Goal: Transaction & Acquisition: Book appointment/travel/reservation

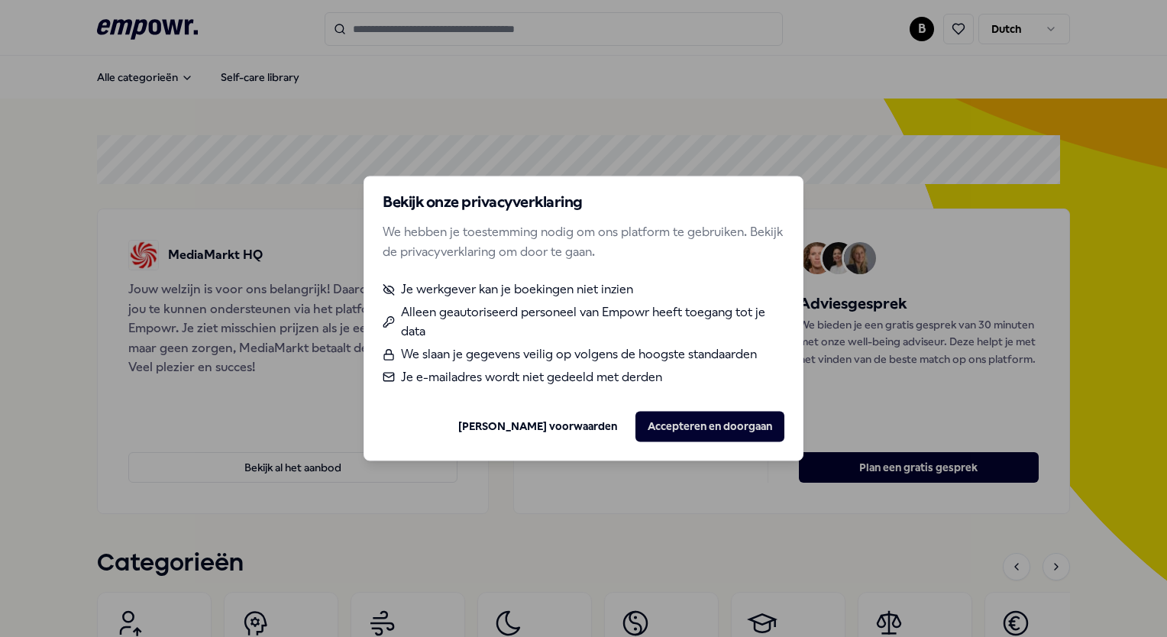
click at [686, 417] on button "Accepteren en doorgaan" at bounding box center [709, 427] width 149 height 31
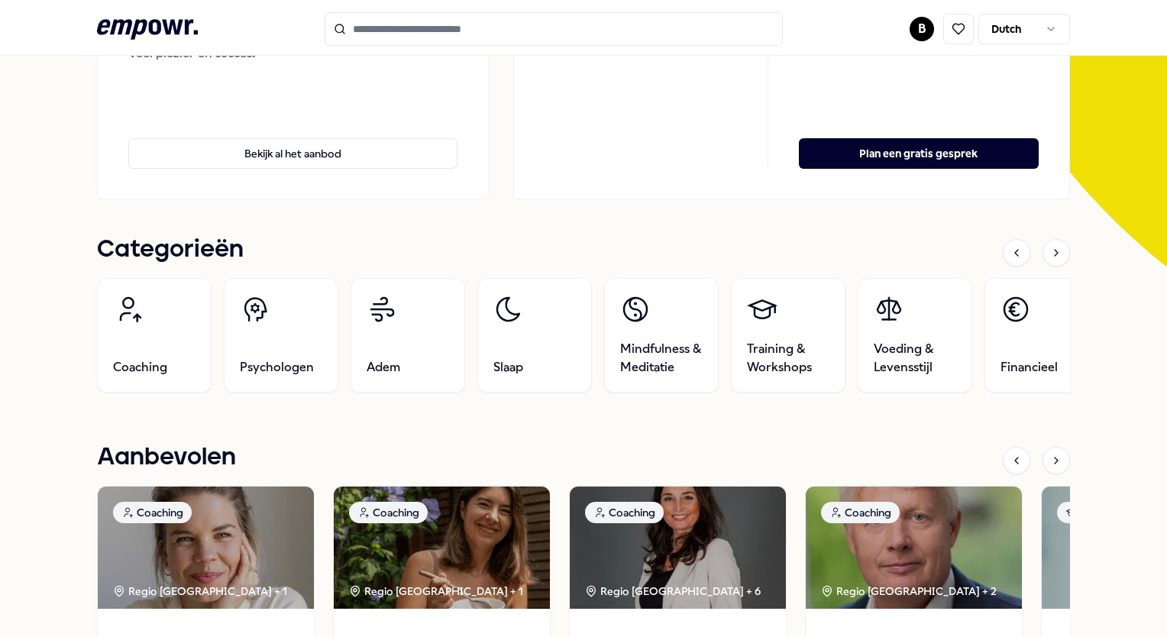
scroll to position [315, 0]
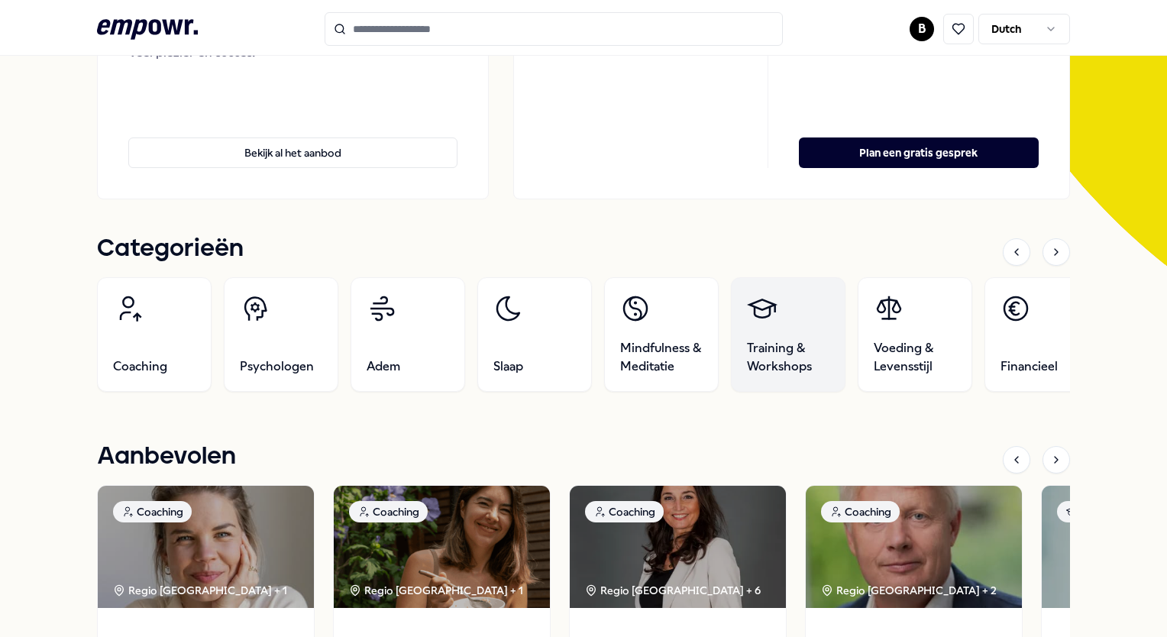
click at [772, 335] on link "Training & Workshops" at bounding box center [788, 334] width 115 height 115
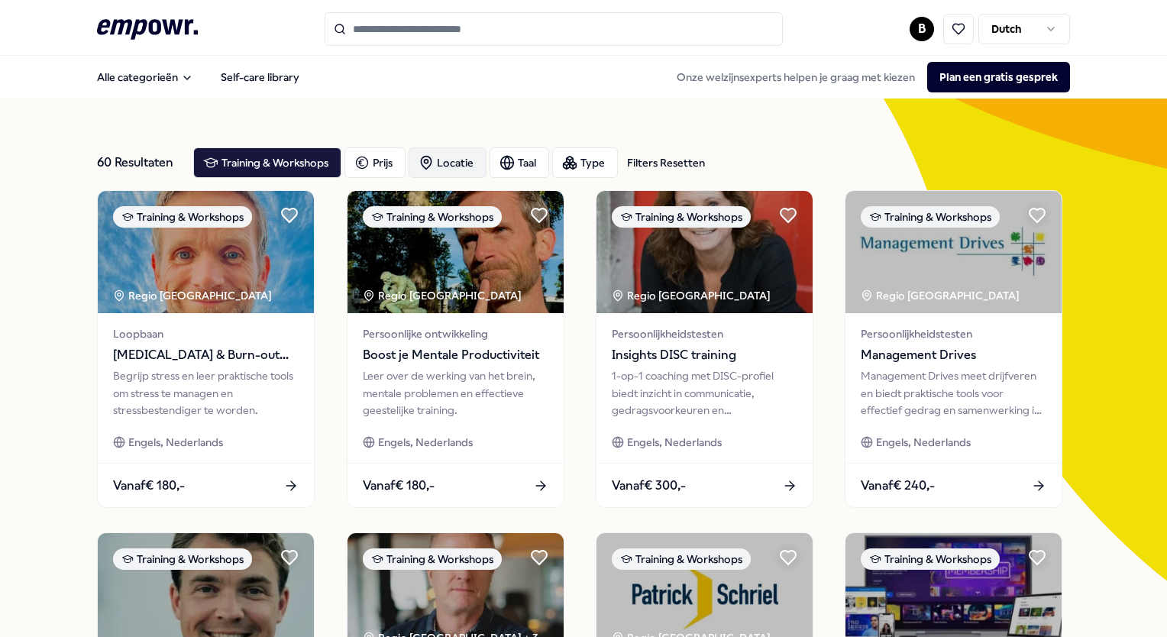
click at [458, 160] on div "Locatie" at bounding box center [447, 162] width 78 height 31
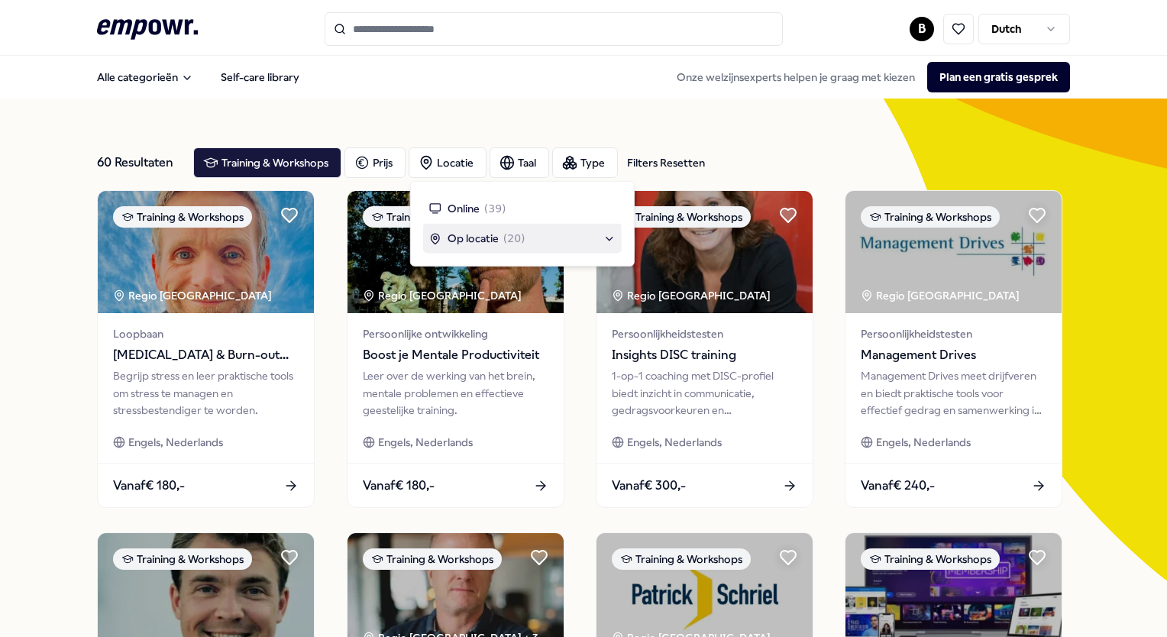
click at [513, 243] on span "( 20 )" at bounding box center [514, 238] width 22 height 17
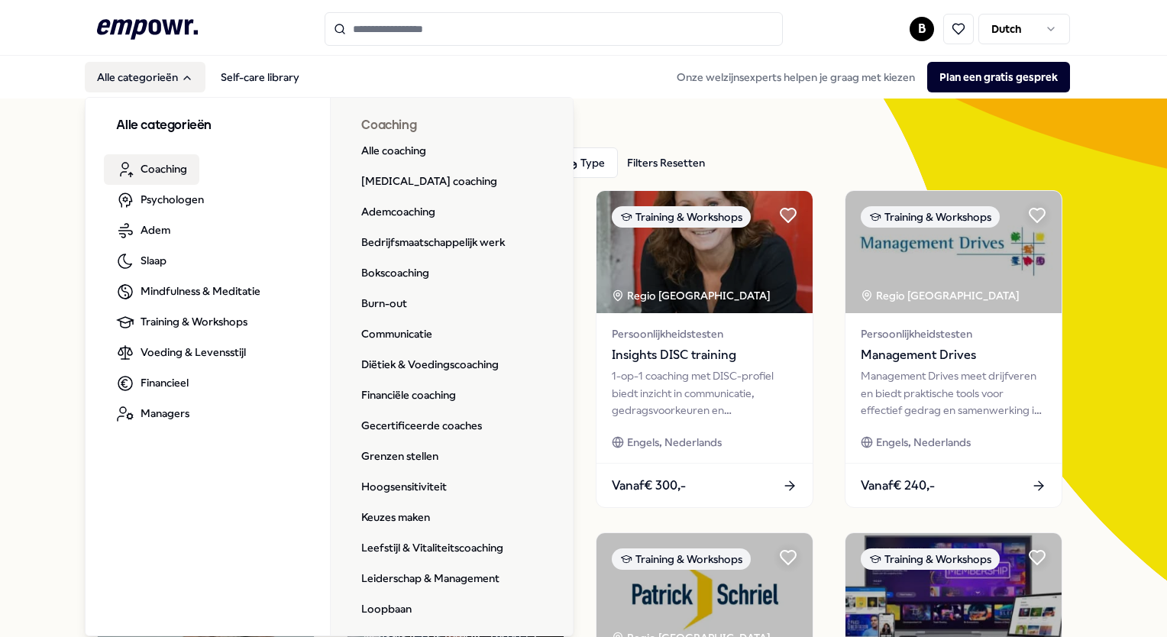
click at [153, 170] on span "Coaching" at bounding box center [163, 168] width 47 height 17
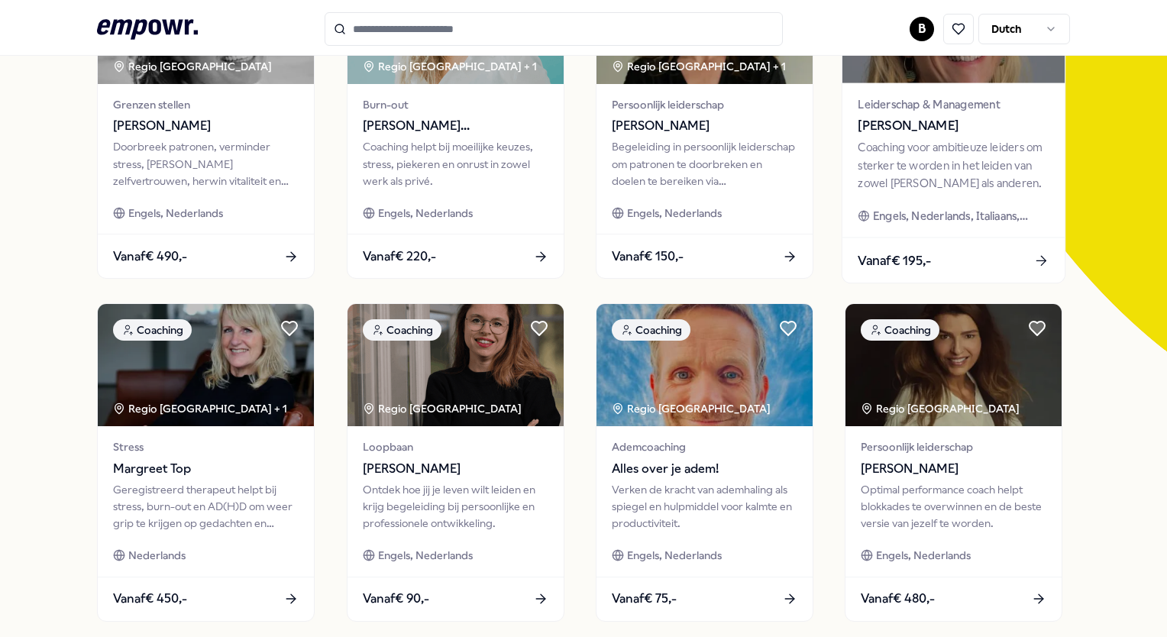
scroll to position [153, 0]
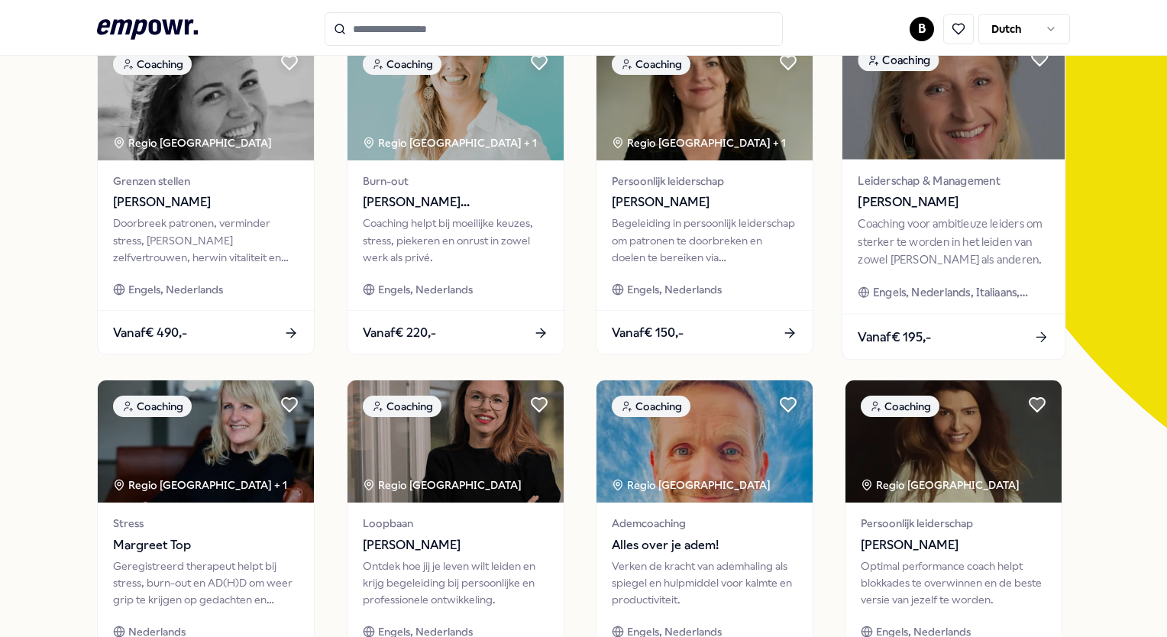
click at [954, 243] on div "Coaching voor ambitieuze leiders om sterker te worden in het leiden van zowel […" at bounding box center [953, 241] width 191 height 53
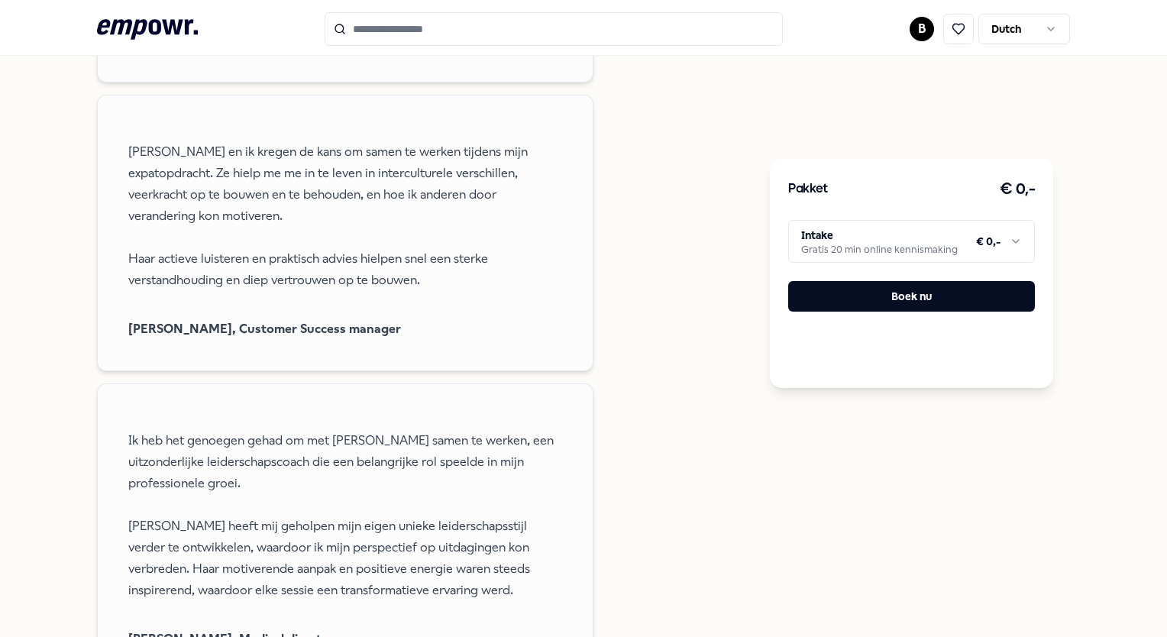
scroll to position [1548, 0]
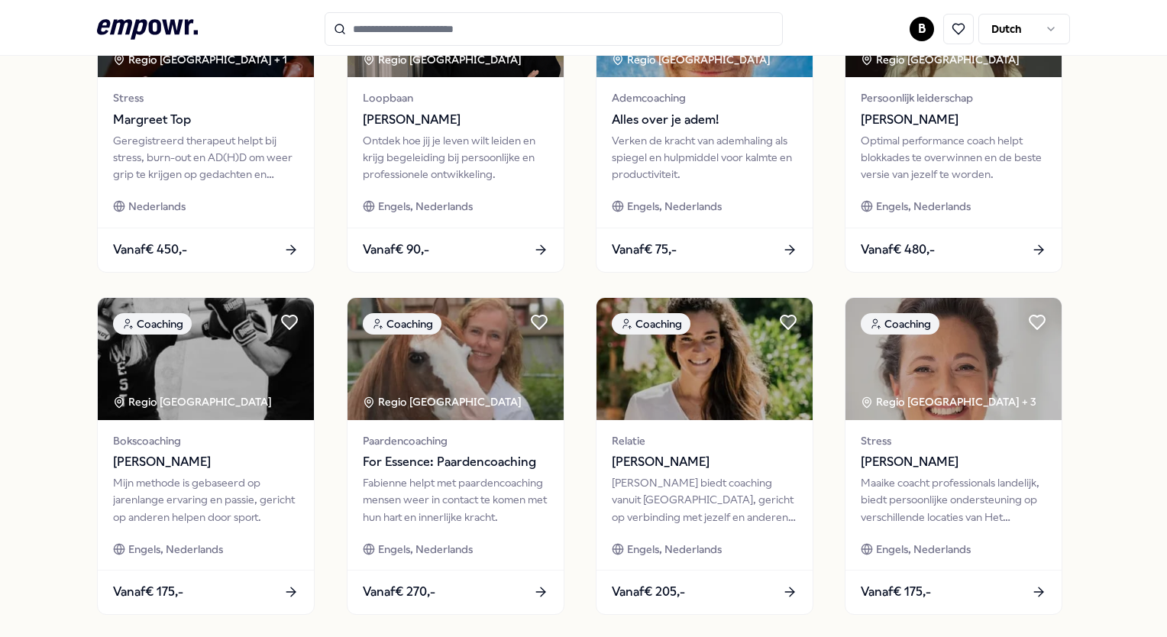
scroll to position [651, 0]
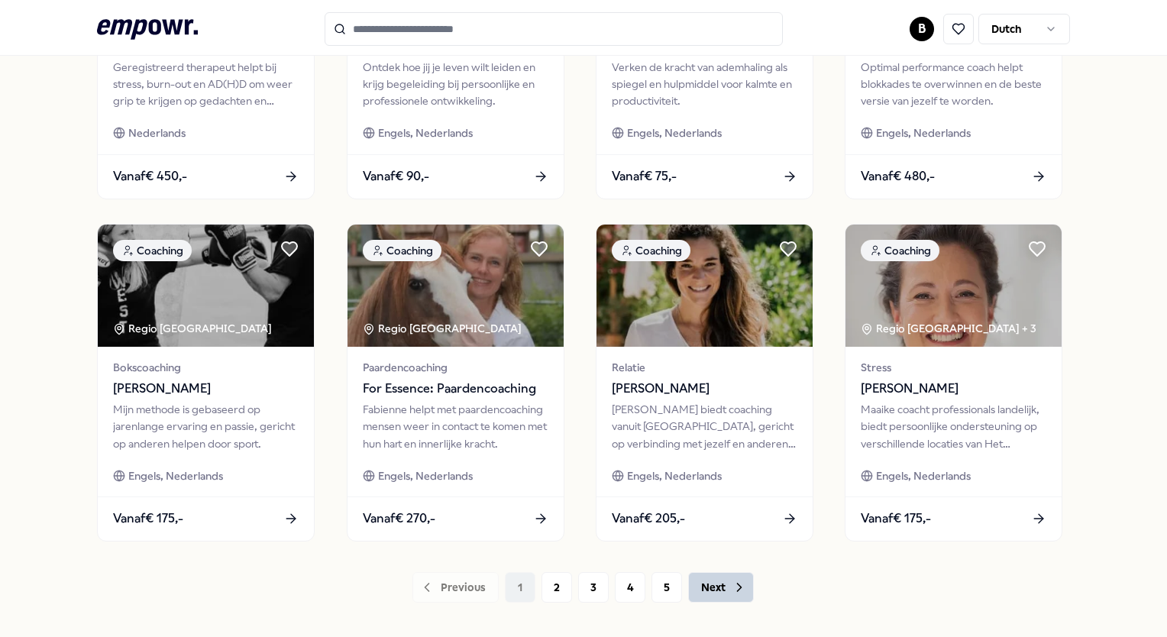
click at [718, 590] on button "Next" at bounding box center [721, 587] width 66 height 31
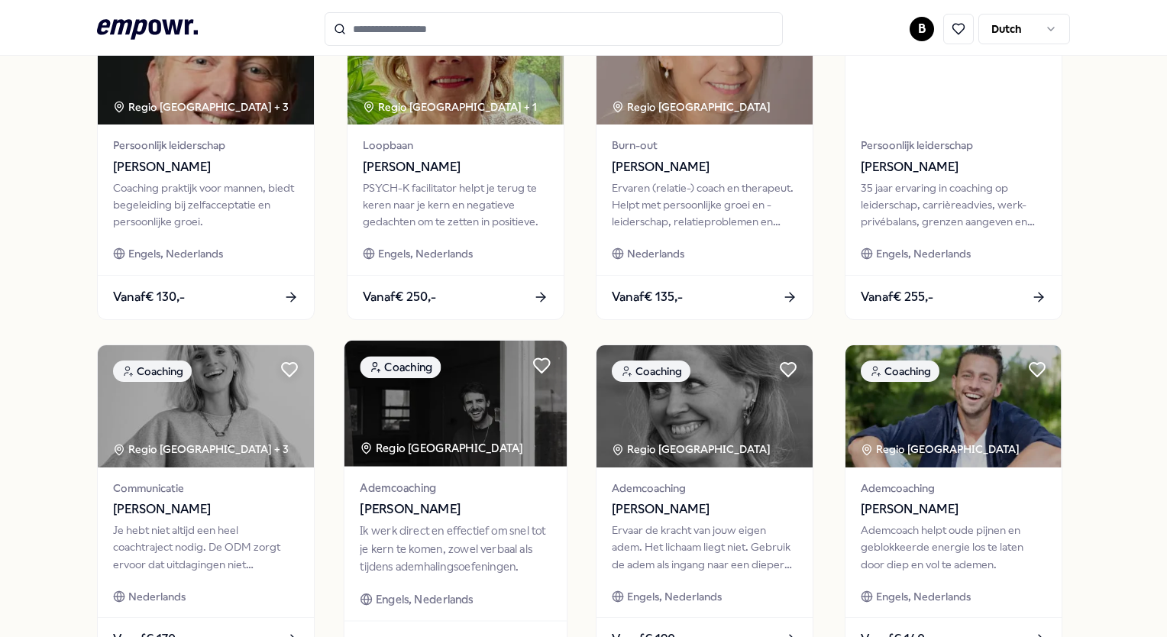
scroll to position [422, 0]
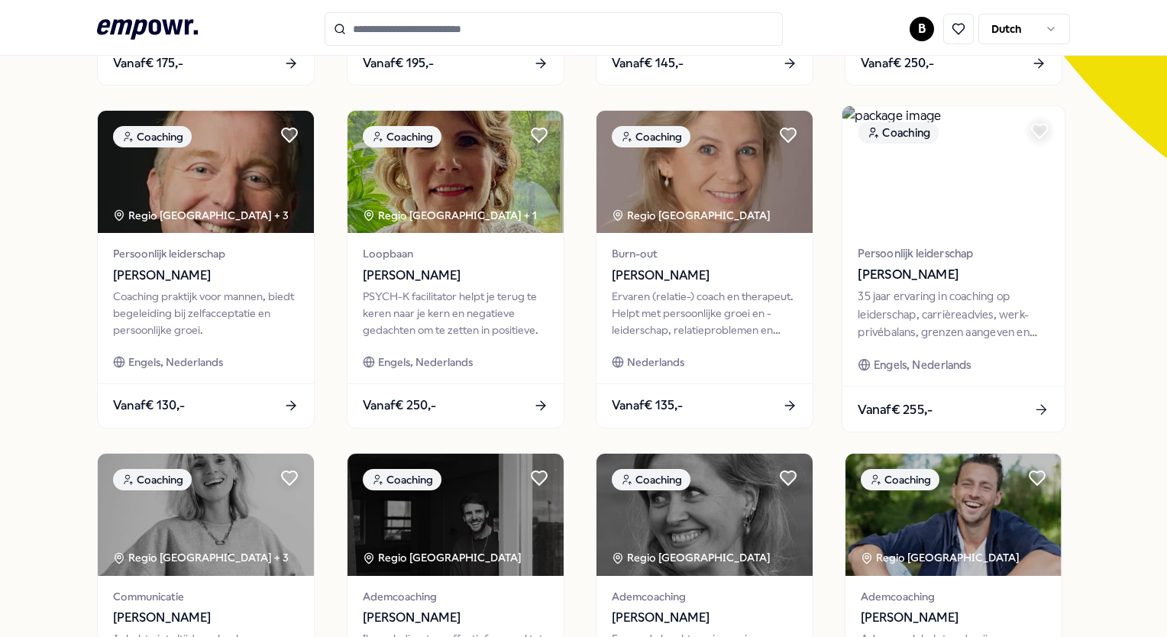
click at [969, 316] on div "35 jaar ervaring in coaching op leiderschap, carrièreadvies, werk-privébalans, …" at bounding box center [953, 314] width 191 height 53
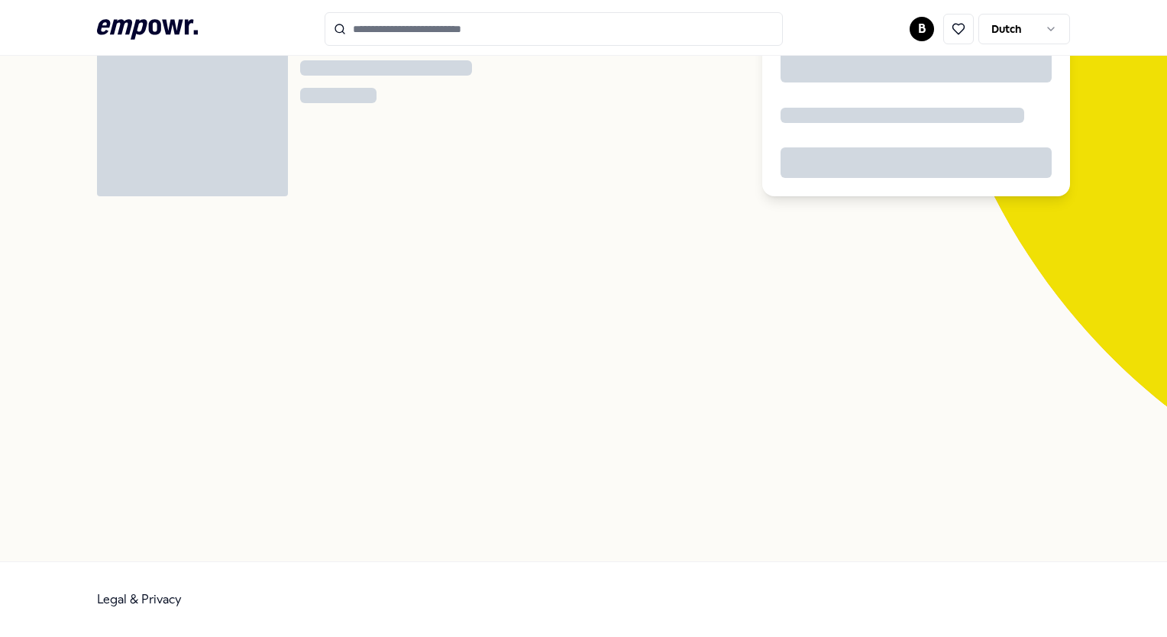
scroll to position [98, 0]
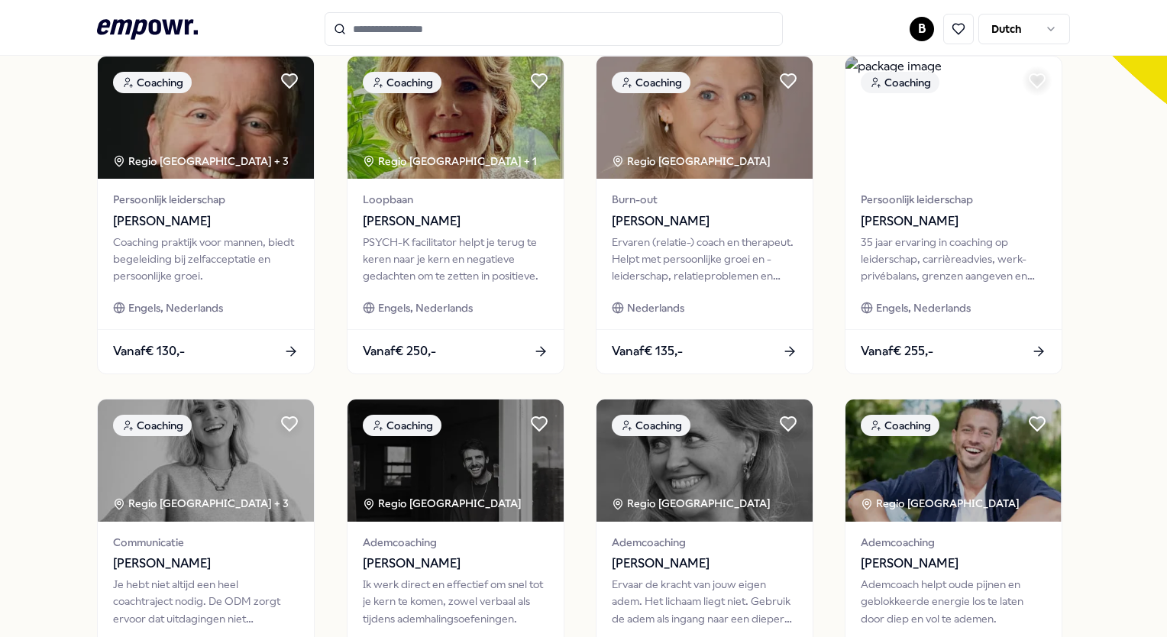
scroll to position [728, 0]
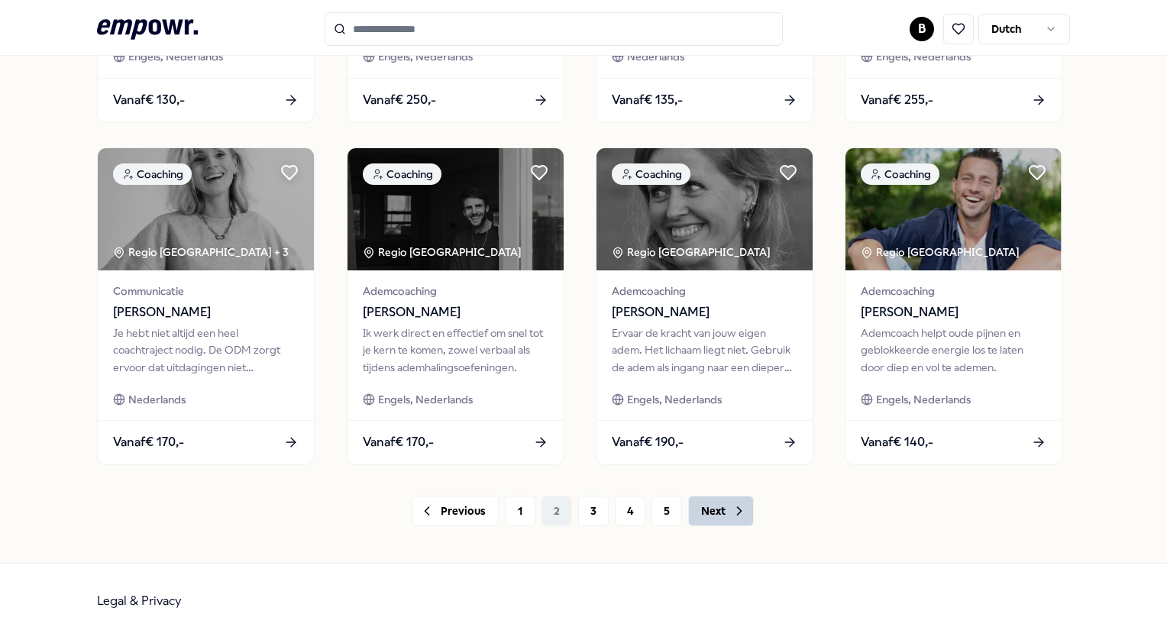
click at [705, 508] on button "Next" at bounding box center [721, 510] width 66 height 31
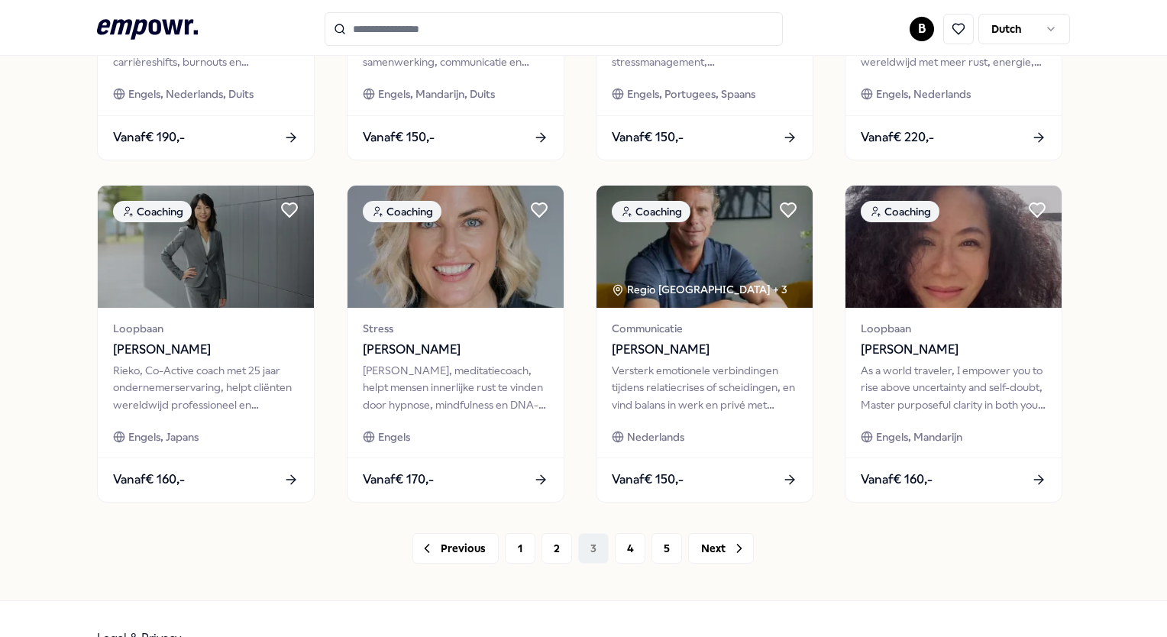
scroll to position [714, 0]
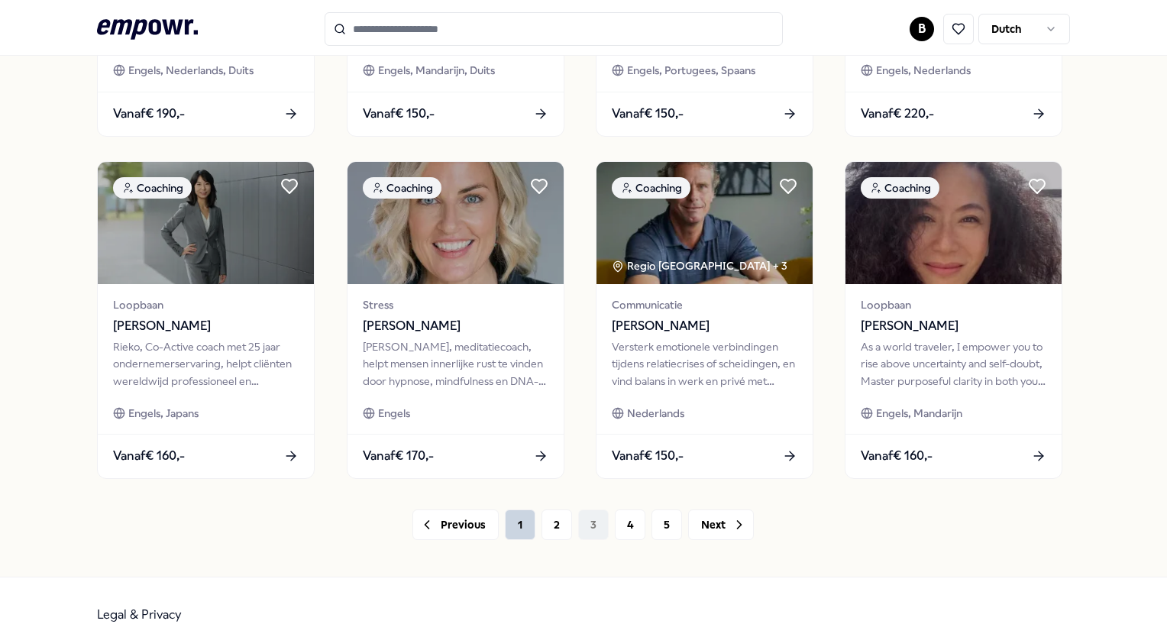
click at [519, 524] on button "1" at bounding box center [520, 524] width 31 height 31
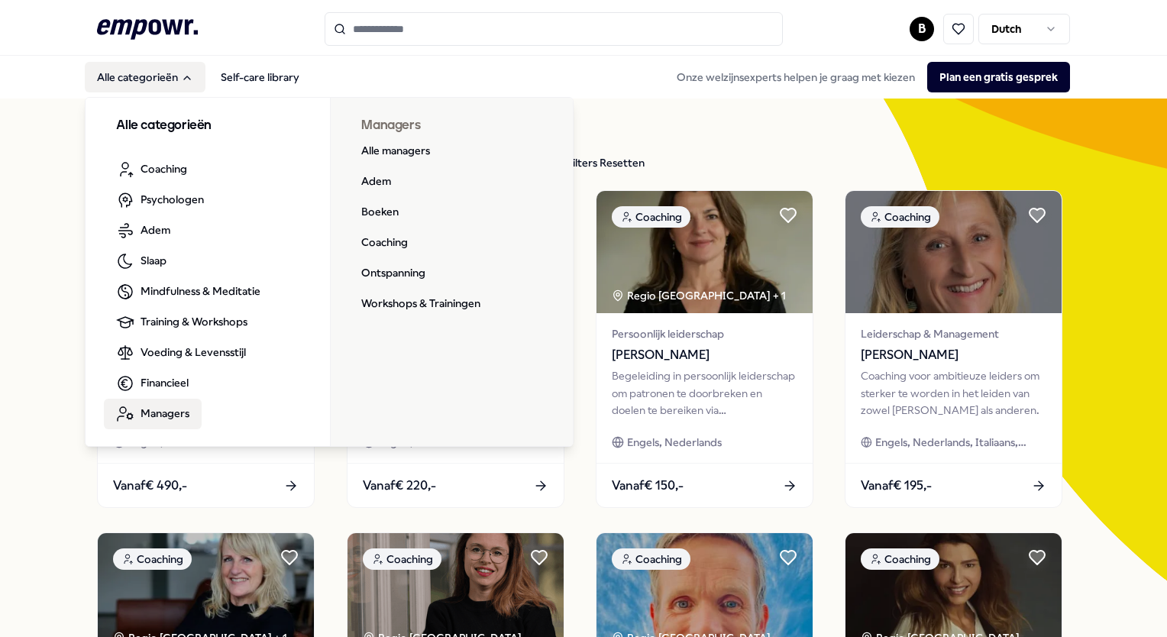
click at [155, 412] on span "Managers" at bounding box center [164, 413] width 49 height 17
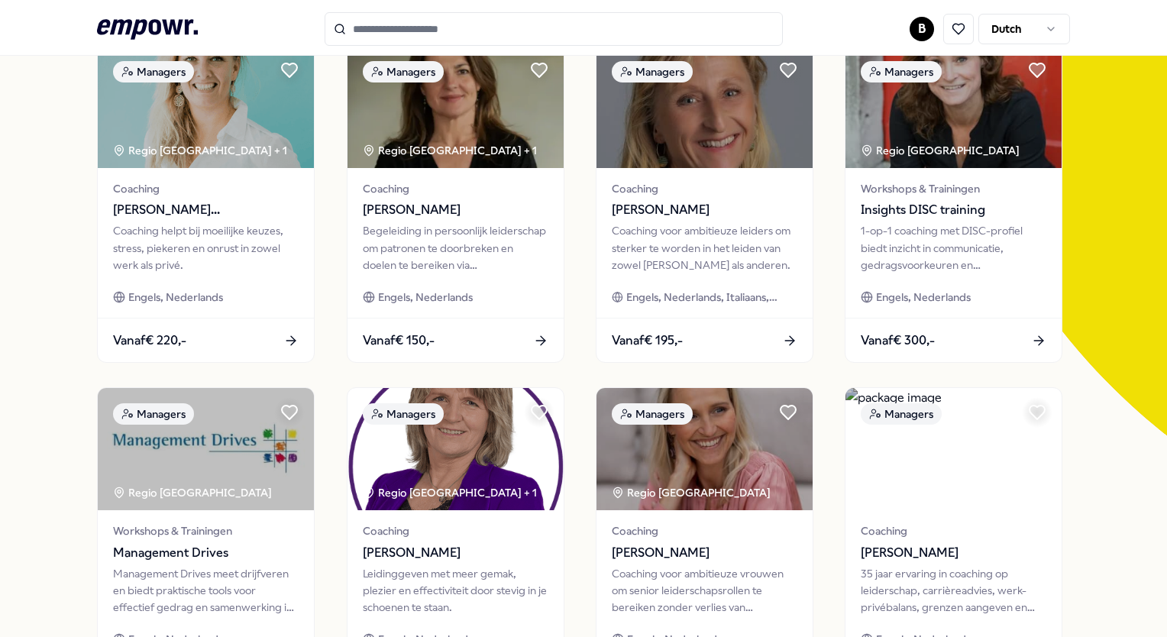
scroll to position [150, 0]
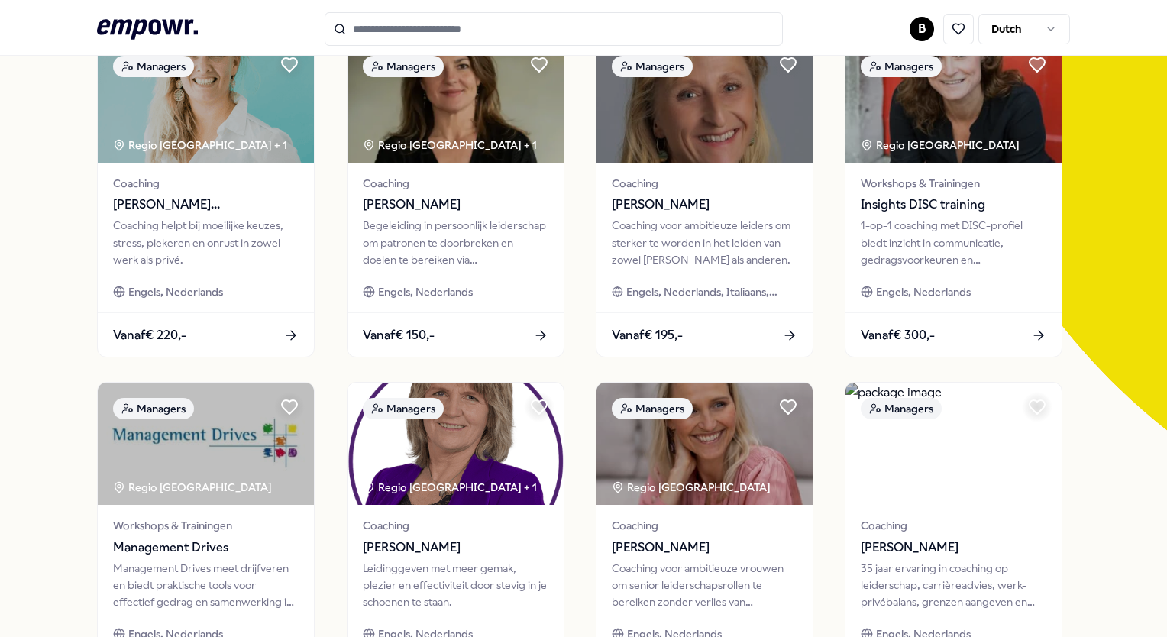
drag, startPoint x: 76, startPoint y: 246, endPoint x: 50, endPoint y: 210, distance: 44.7
click at [50, 210] on div "27 Resultaten Filters Resetten Managers Prijs Locatie Taal Type Filters Resette…" at bounding box center [583, 544] width 1167 height 1192
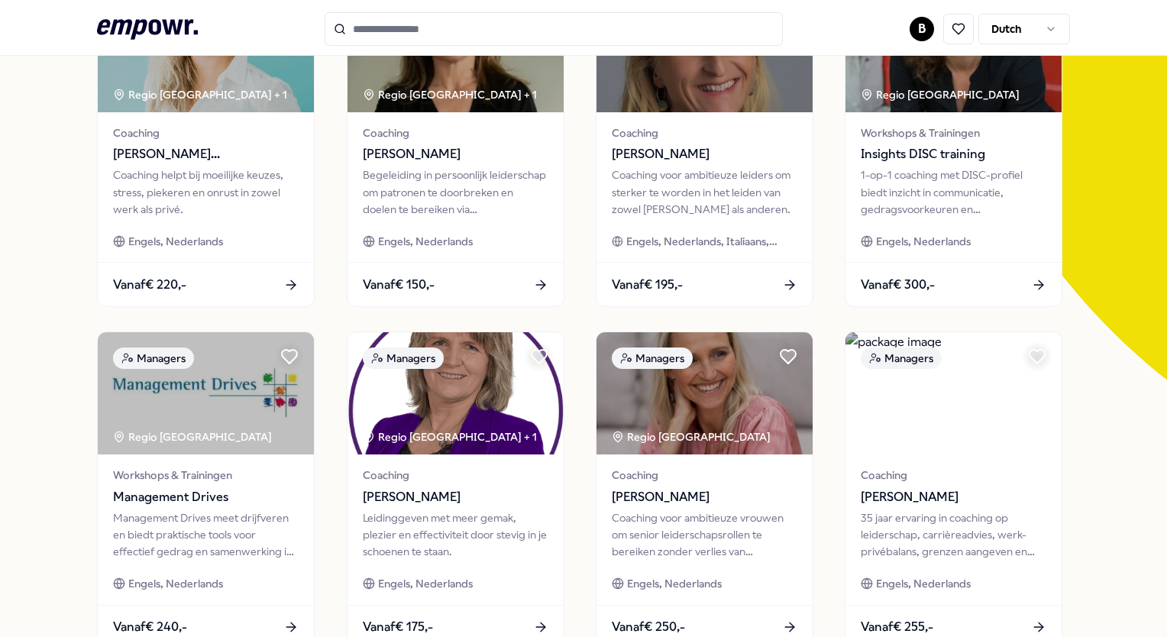
scroll to position [227, 0]
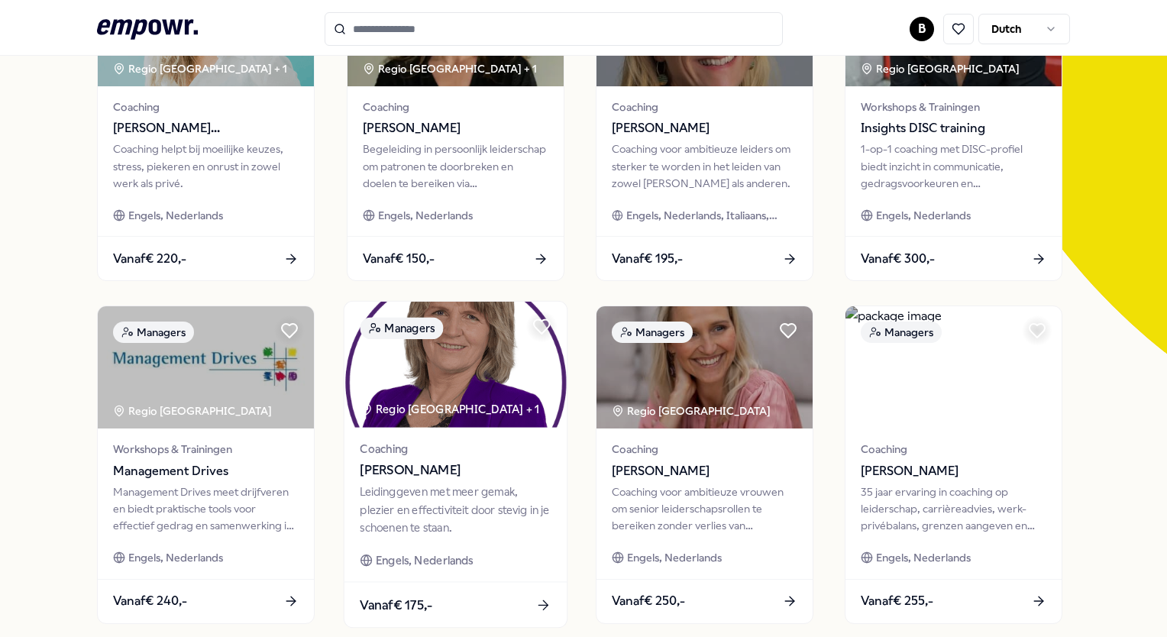
click at [487, 499] on div "Leidinggeven met meer gemak, plezier en effectiviteit door stevig in je schoene…" at bounding box center [455, 509] width 191 height 53
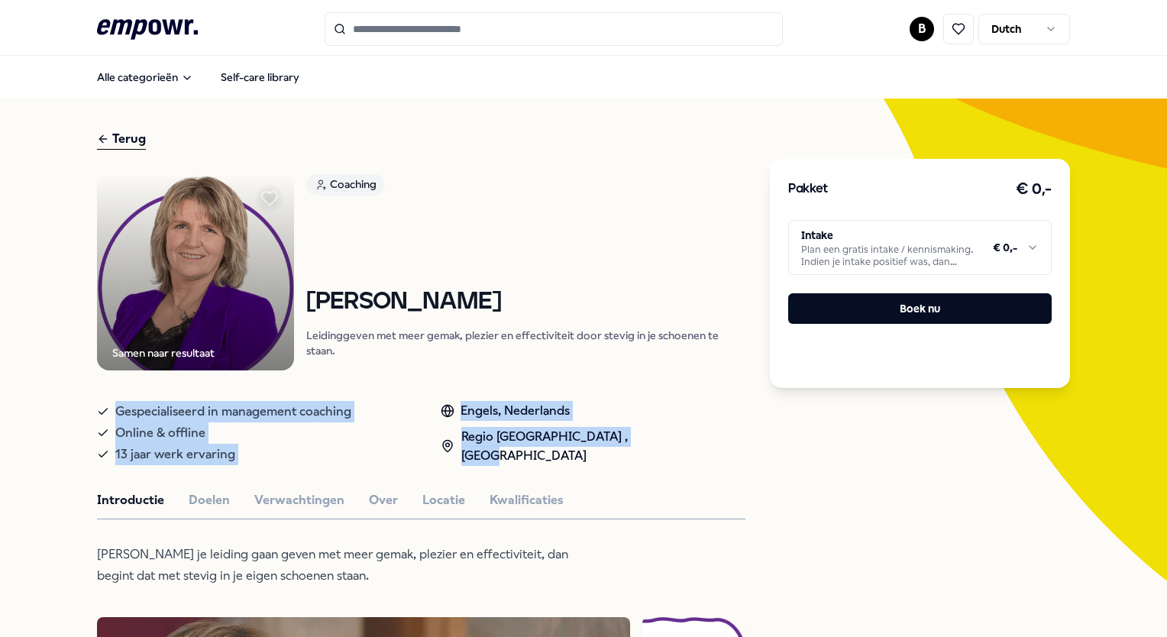
drag, startPoint x: 112, startPoint y: 408, endPoint x: 671, endPoint y: 447, distance: 560.3
click at [671, 447] on div "Gespecialiseerd in management coaching Online & offline 13 jaar werk ervaring E…" at bounding box center [421, 430] width 648 height 71
click at [670, 447] on div "Gespecialiseerd in management coaching Online & offline 13 jaar werk ervaring E…" at bounding box center [421, 430] width 648 height 71
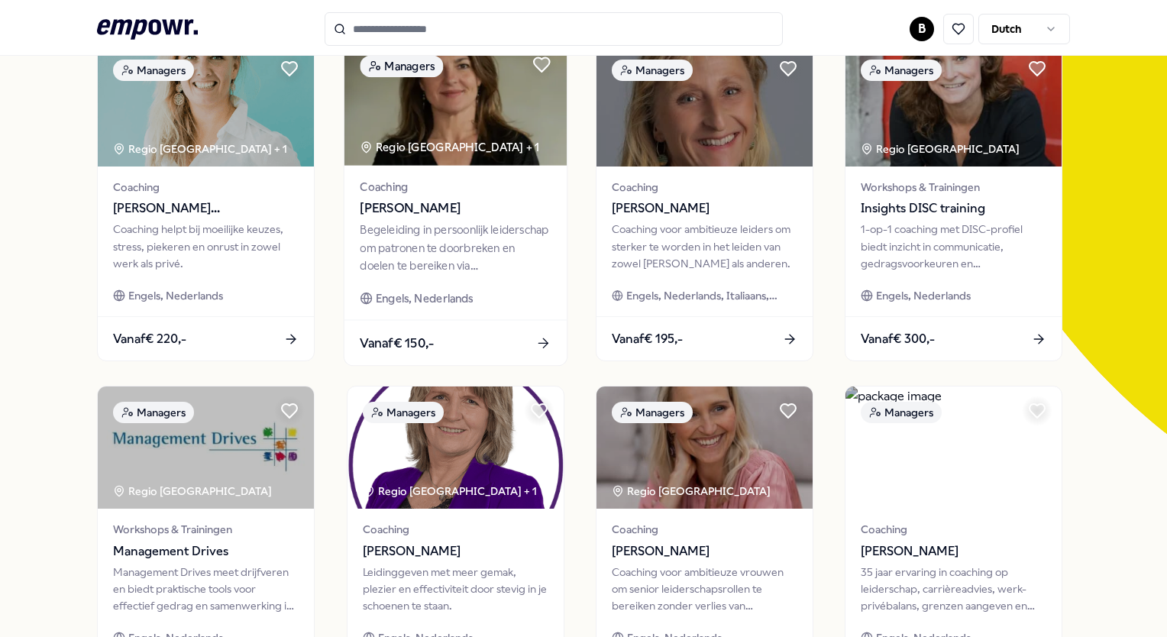
scroll to position [153, 0]
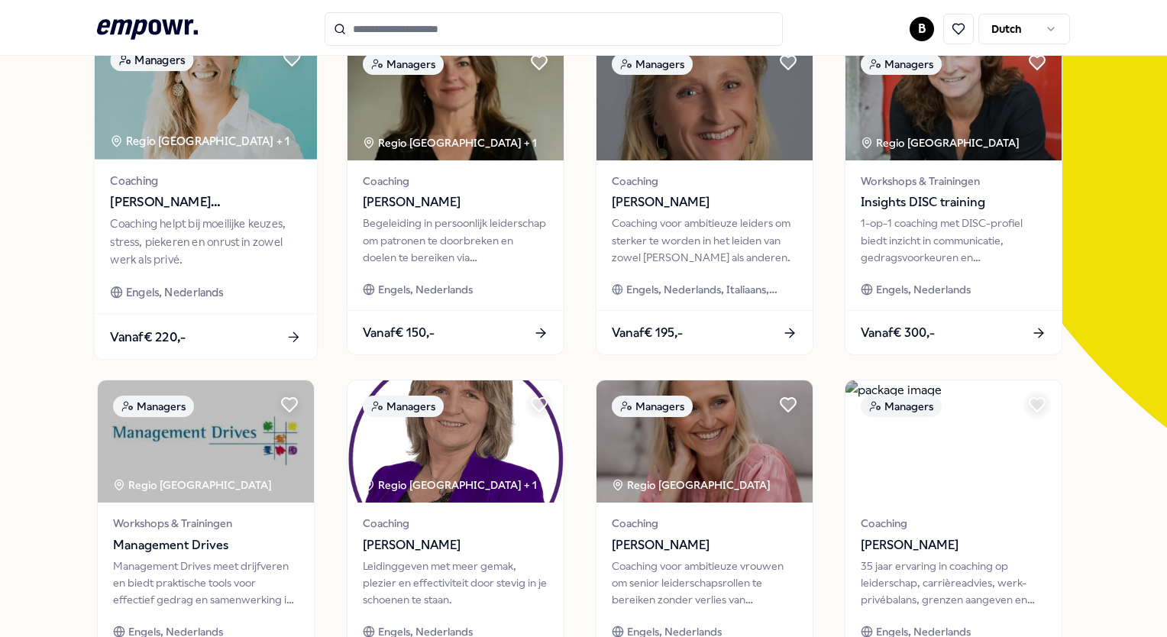
click at [156, 231] on div "Coaching helpt bij moeilijke keuzes, stress, piekeren en onrust in zowel werk a…" at bounding box center [206, 241] width 191 height 53
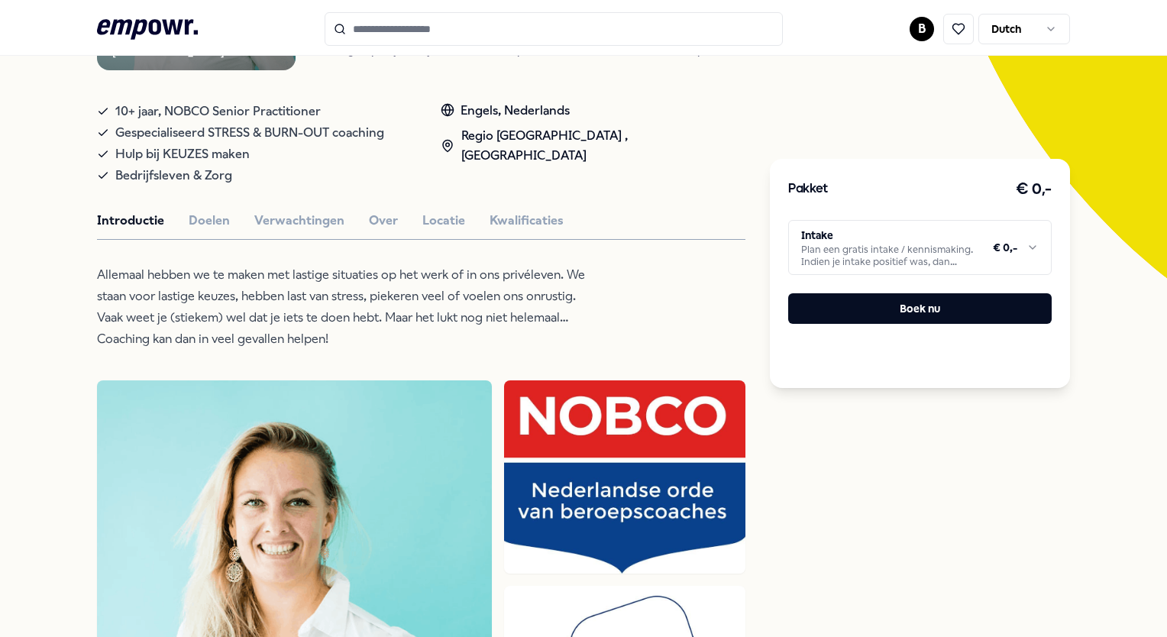
scroll to position [308, 0]
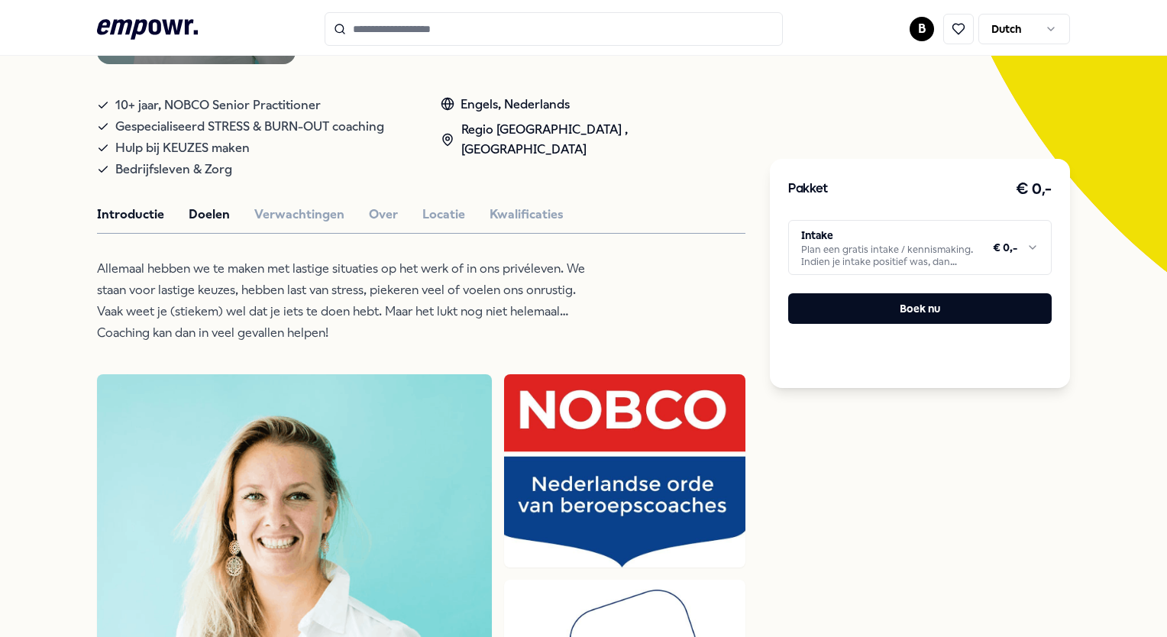
click at [209, 214] on button "Doelen" at bounding box center [209, 215] width 41 height 20
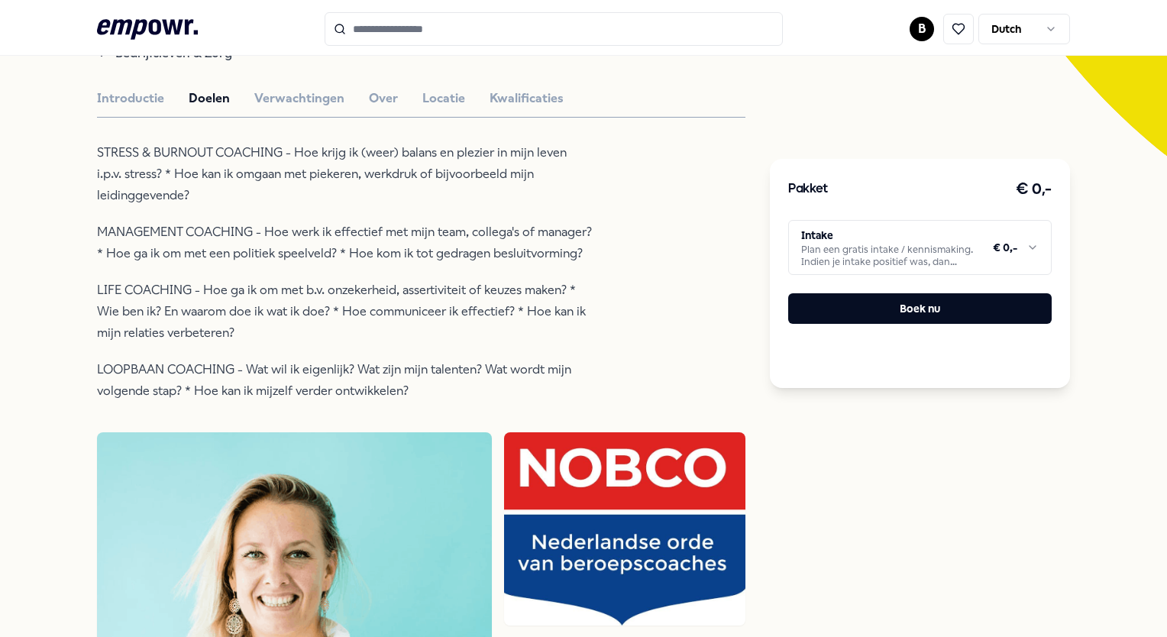
scroll to position [461, 0]
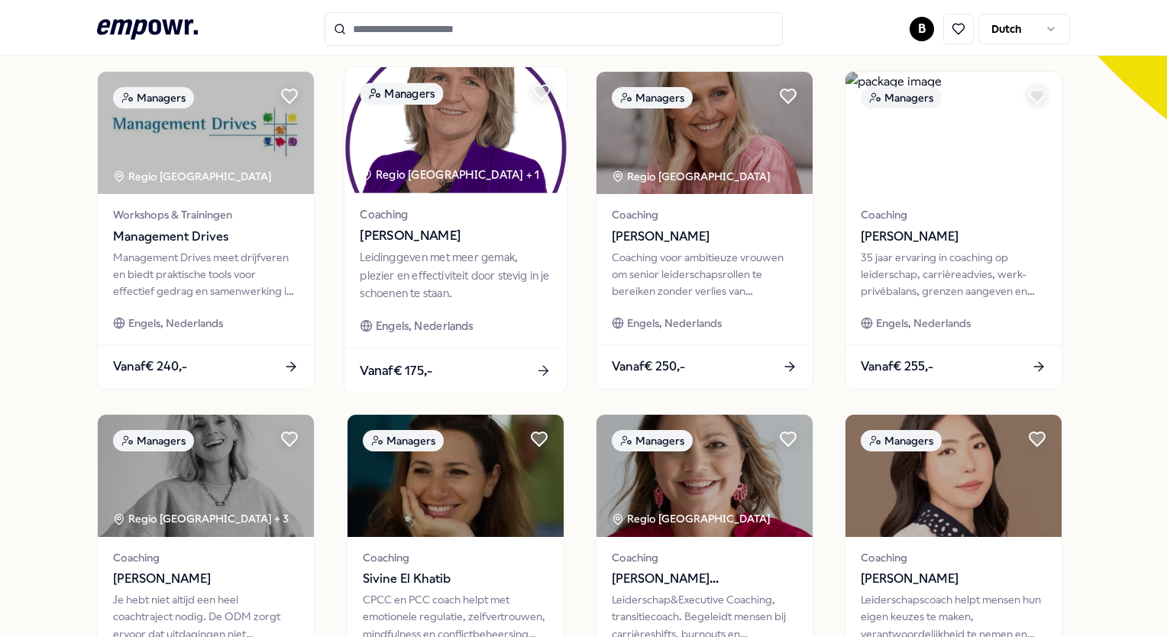
click at [488, 286] on div "Leidinggeven met meer gemak, plezier en effectiviteit door stevig in je schoene…" at bounding box center [455, 275] width 191 height 53
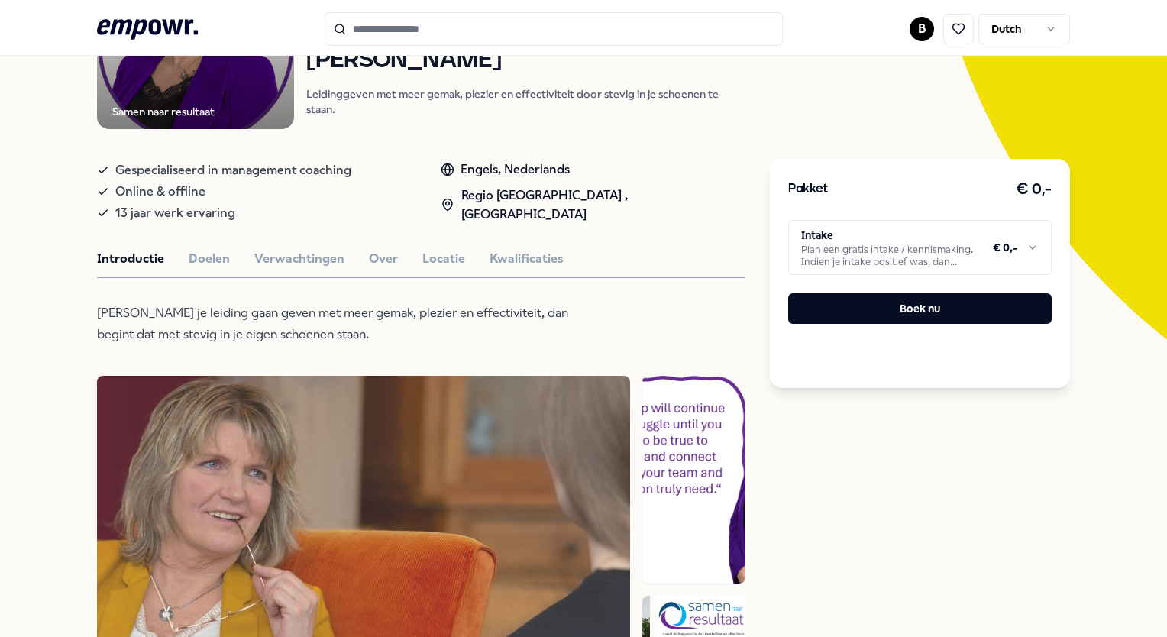
scroll to position [250, 0]
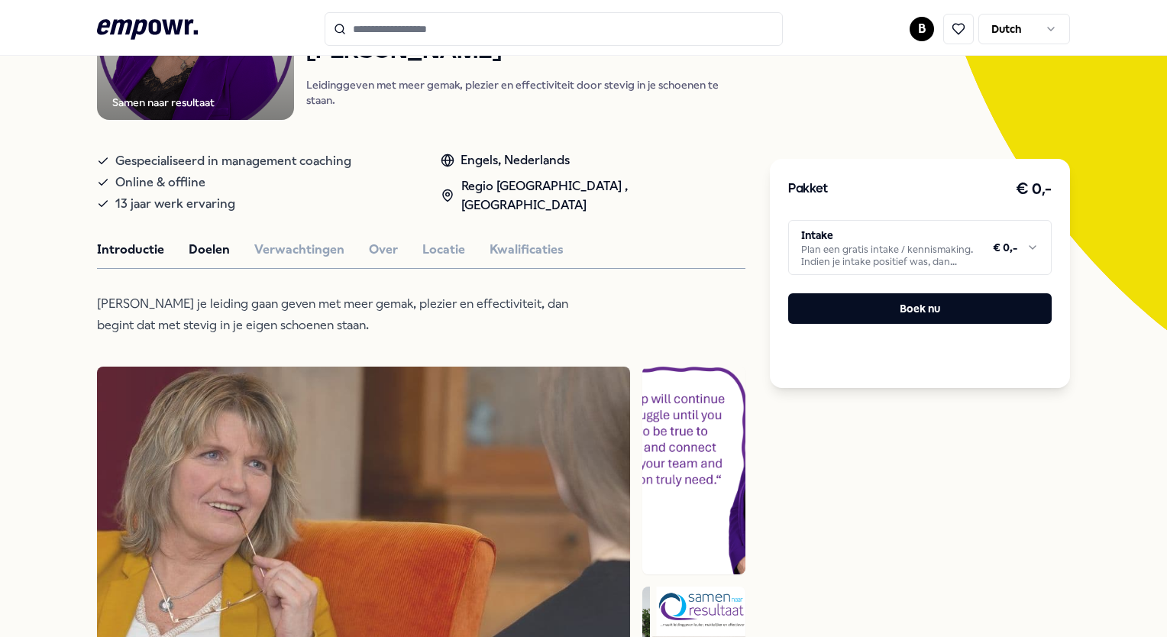
click at [212, 246] on button "Doelen" at bounding box center [209, 250] width 41 height 20
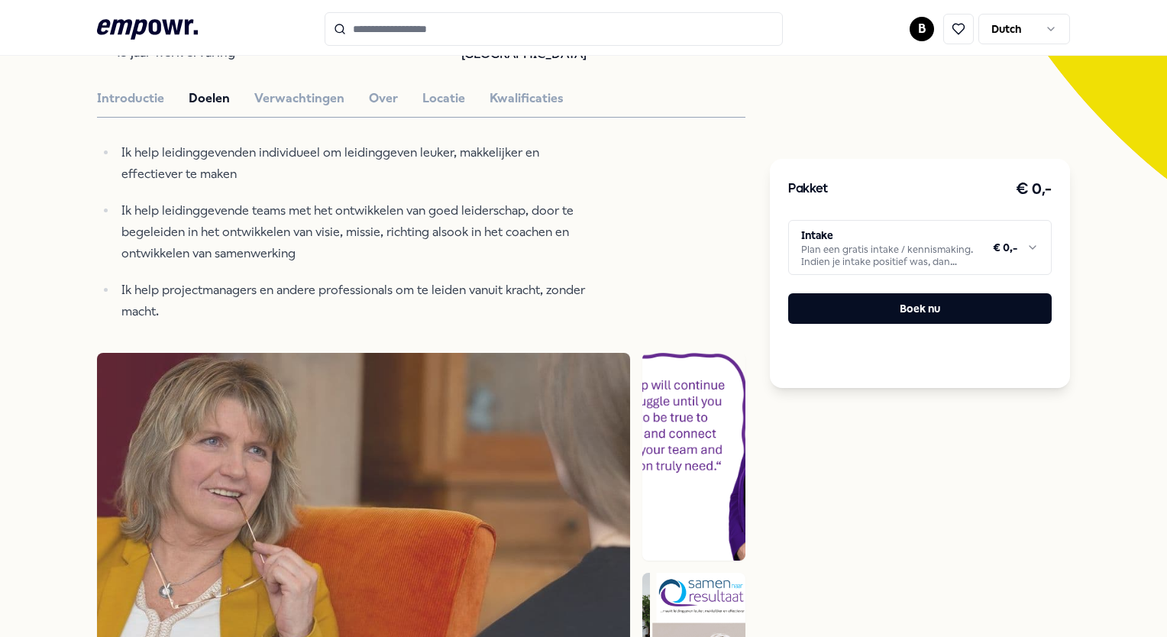
scroll to position [403, 0]
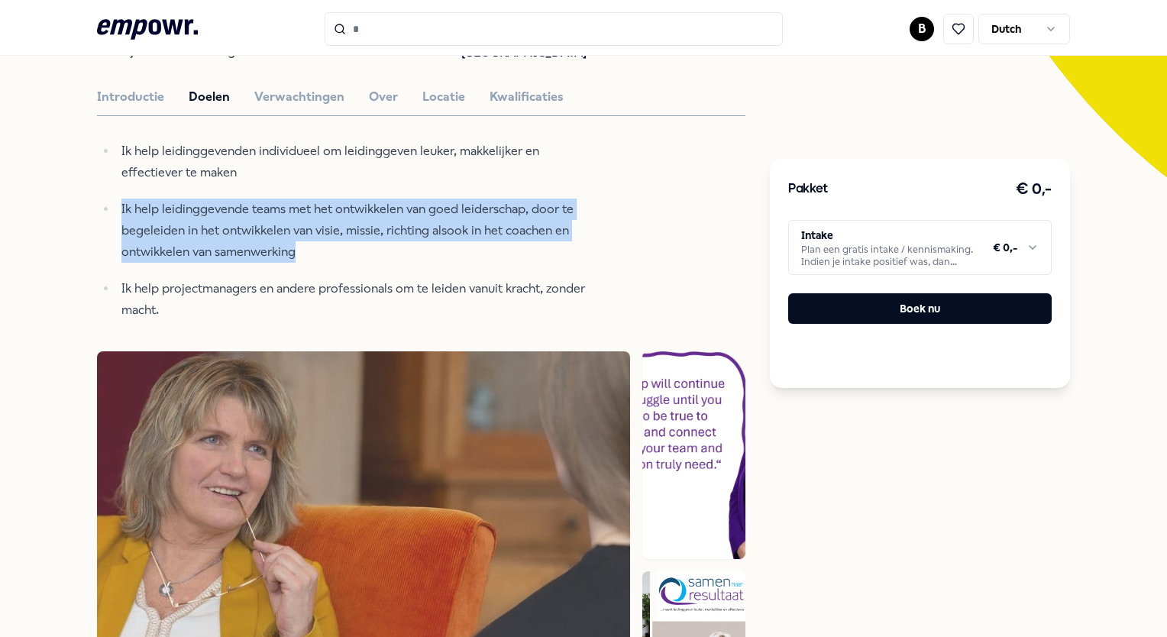
drag, startPoint x: 233, startPoint y: 243, endPoint x: 111, endPoint y: 203, distance: 127.7
click at [111, 203] on ul "Ik help leidinggevenden individueel om leidinggeven leuker, makkelijker en effe…" at bounding box center [345, 230] width 496 height 180
drag, startPoint x: 111, startPoint y: 203, endPoint x: 251, endPoint y: 249, distance: 147.0
click at [251, 249] on p "Ik help leidinggevende teams met het ontwikkelen van goed leiderschap, door te …" at bounding box center [357, 230] width 472 height 64
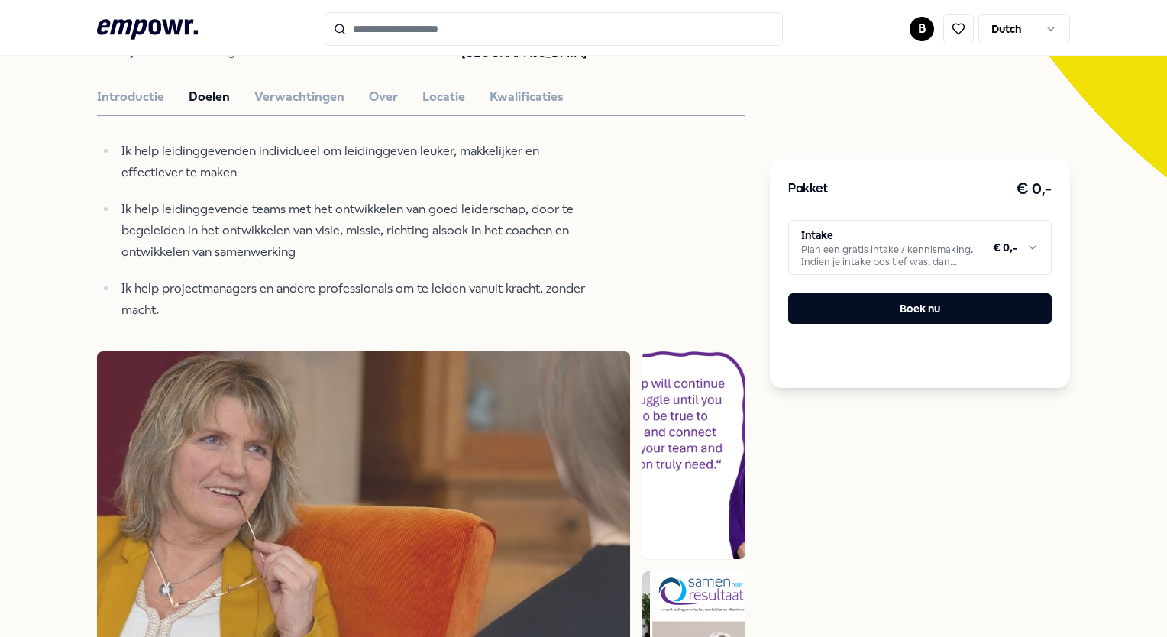
click at [310, 279] on p "Ik help projectmanagers en andere professionals om te leiden vanuit kracht, zon…" at bounding box center [357, 299] width 472 height 43
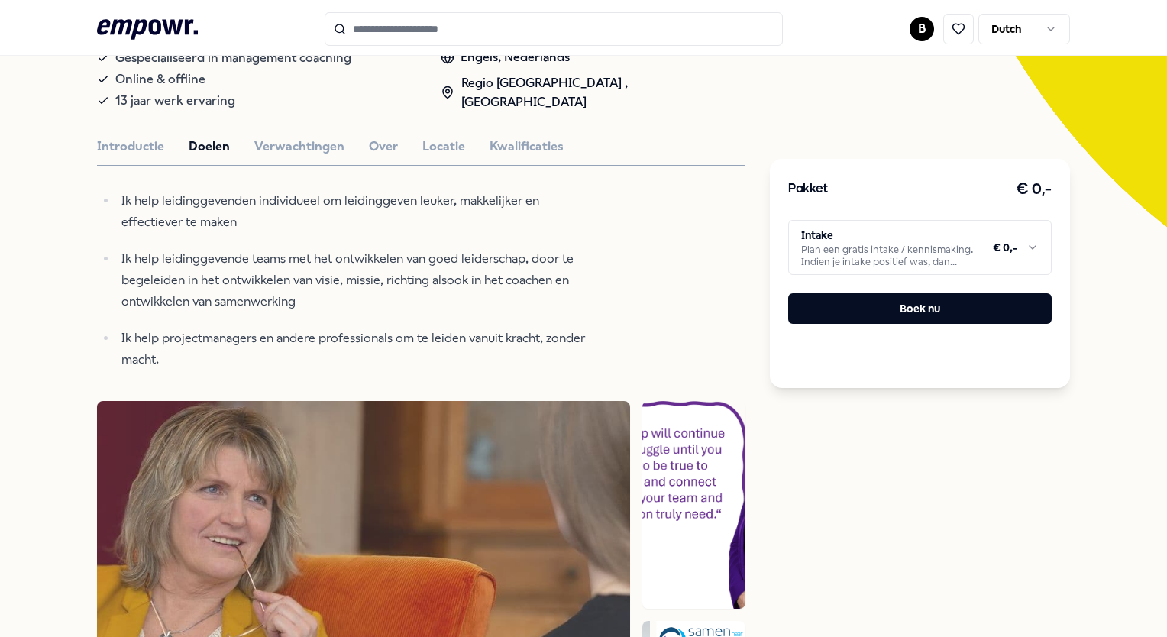
scroll to position [327, 0]
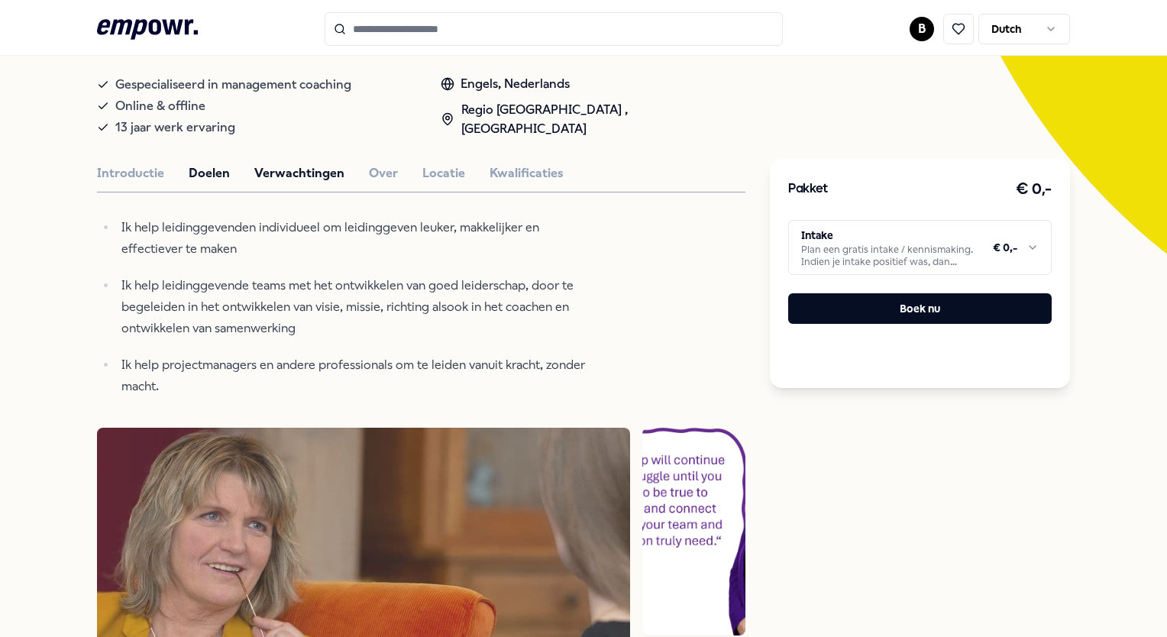
drag, startPoint x: 294, startPoint y: 169, endPoint x: 313, endPoint y: 171, distance: 19.1
click at [295, 170] on button "Verwachtingen" at bounding box center [299, 173] width 90 height 20
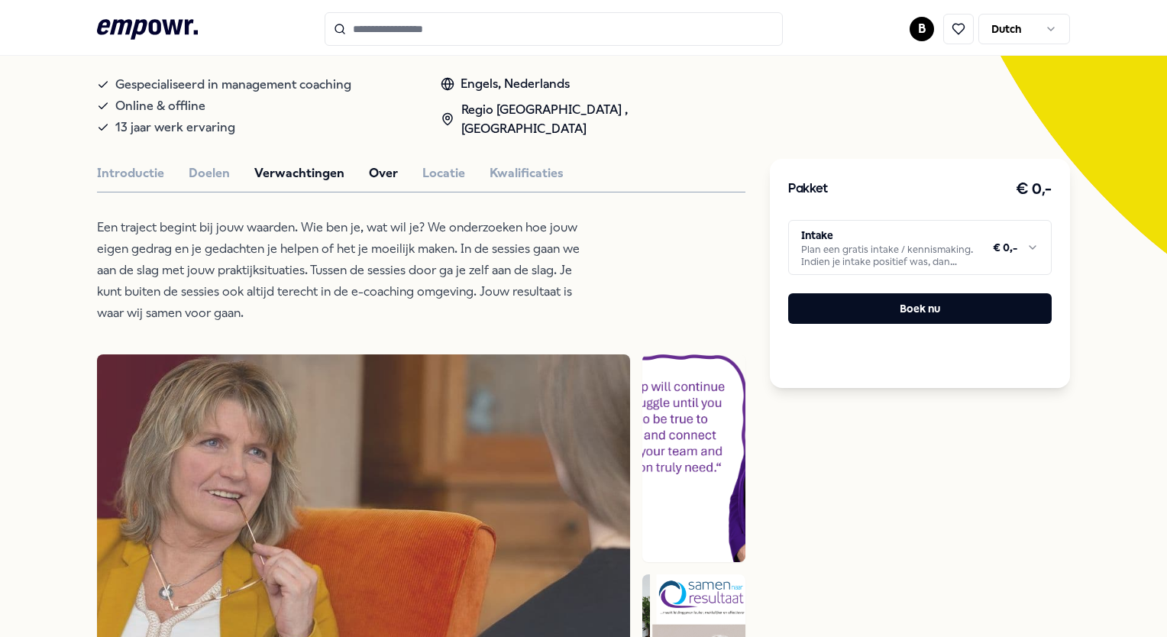
click at [381, 166] on button "Over" at bounding box center [383, 173] width 29 height 20
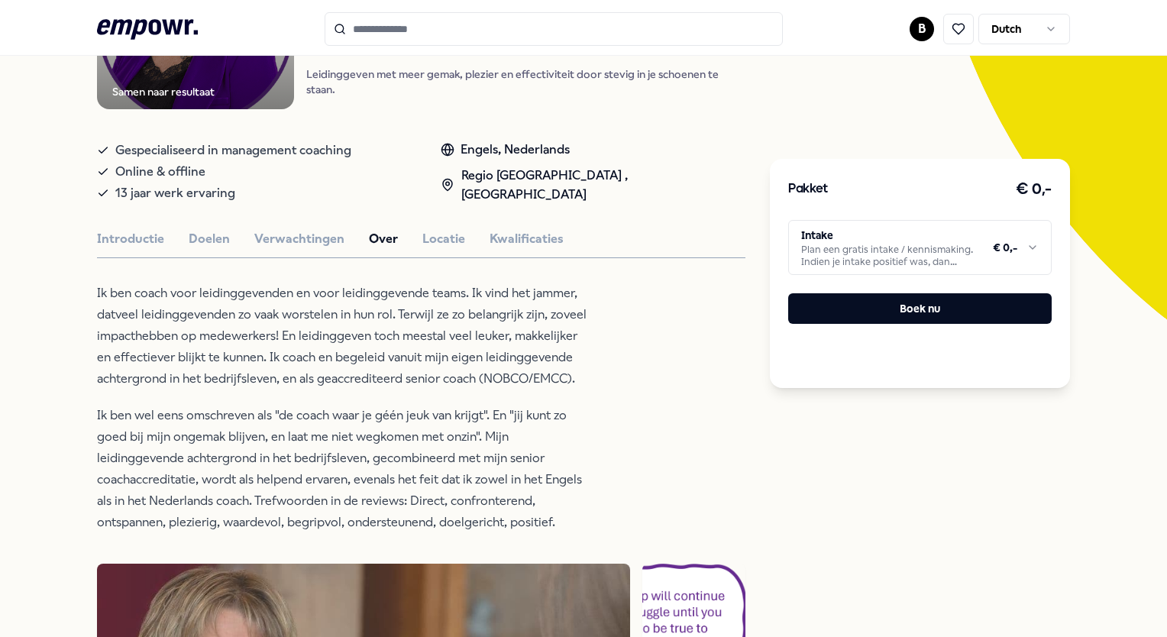
scroll to position [437, 0]
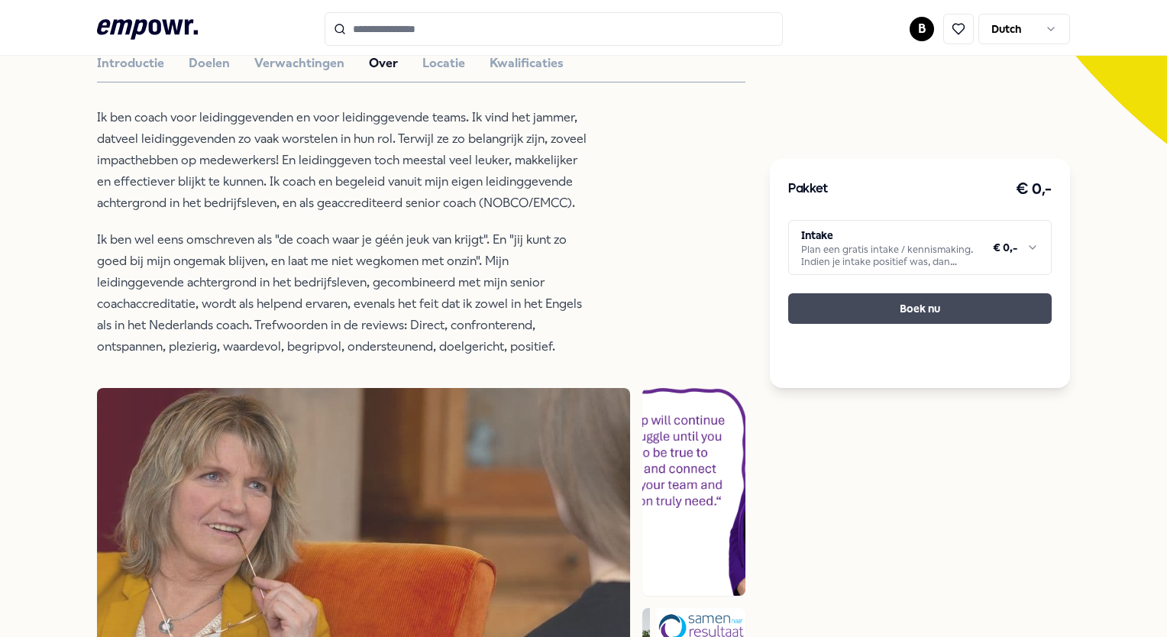
click at [938, 304] on button "Boek nu" at bounding box center [919, 308] width 263 height 31
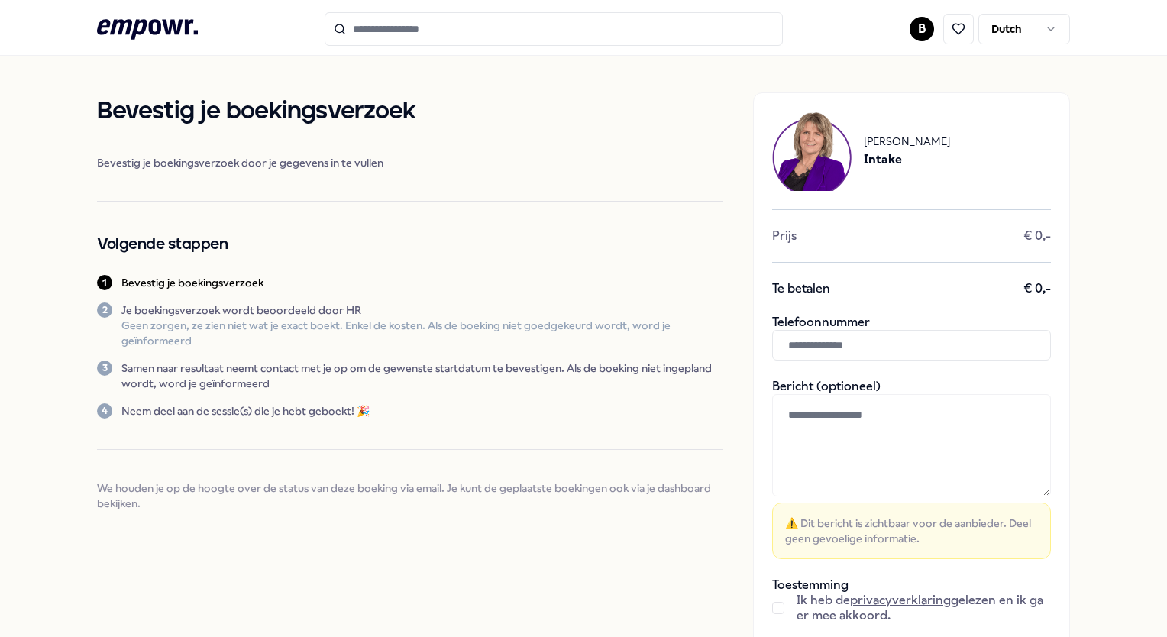
click at [850, 348] on input "text" at bounding box center [911, 345] width 279 height 31
type input "**********"
click at [74, 368] on div "**********" at bounding box center [583, 392] width 1167 height 672
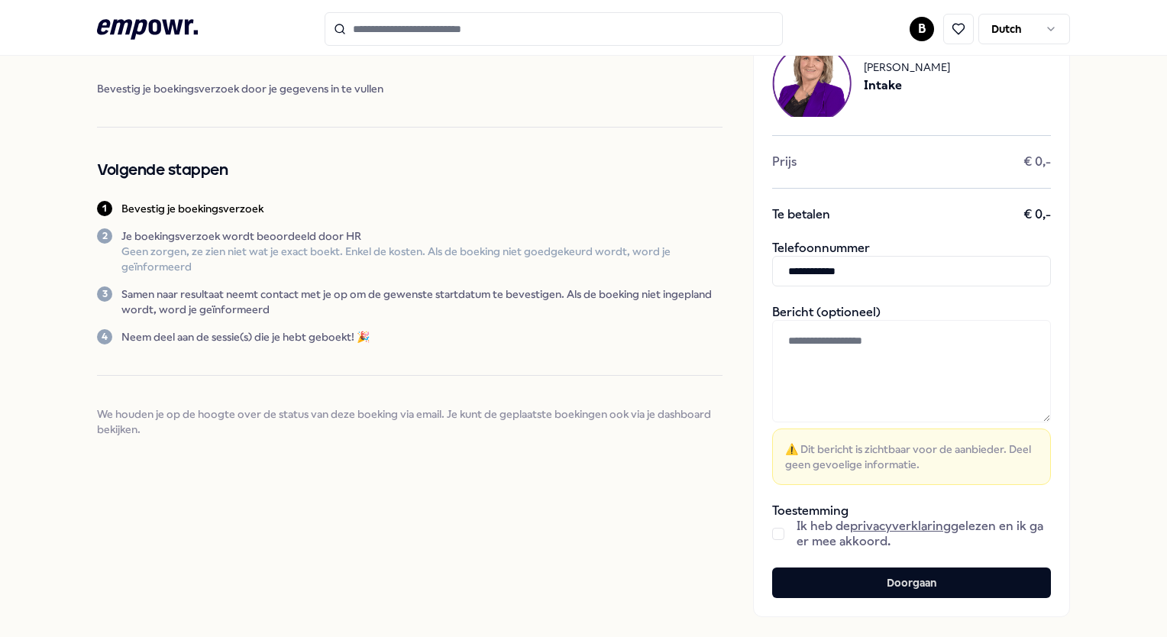
scroll to position [165, 0]
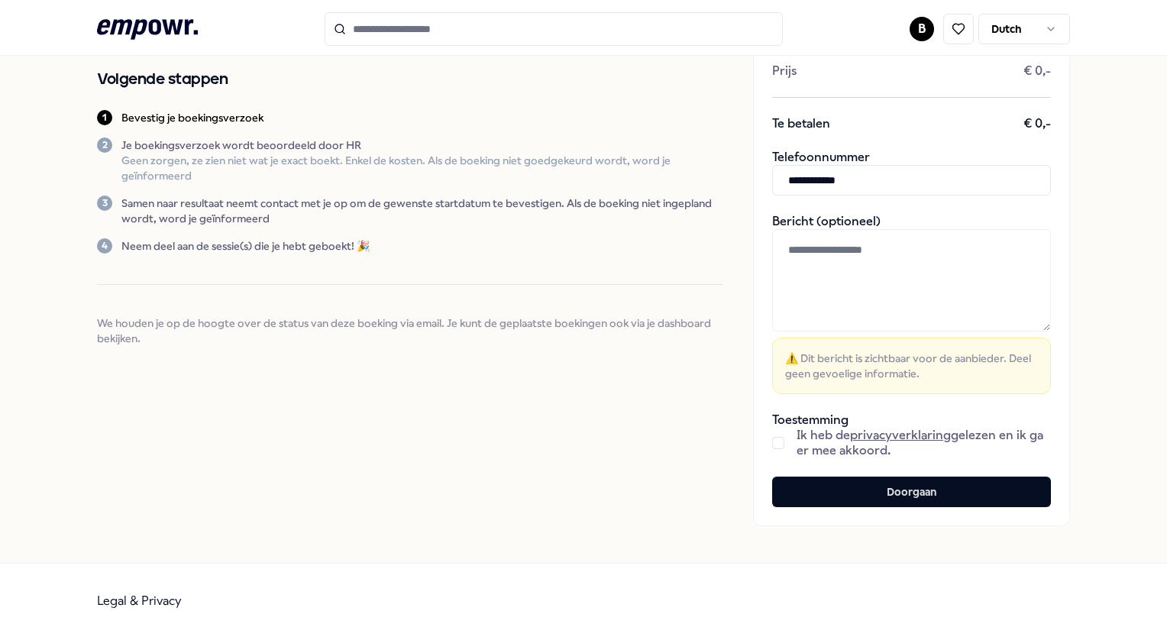
click at [772, 448] on div "Ik heb de privacyverklaring gelezen en ik ga er mee akkoord." at bounding box center [911, 443] width 279 height 31
click at [772, 442] on button "button" at bounding box center [778, 443] width 12 height 12
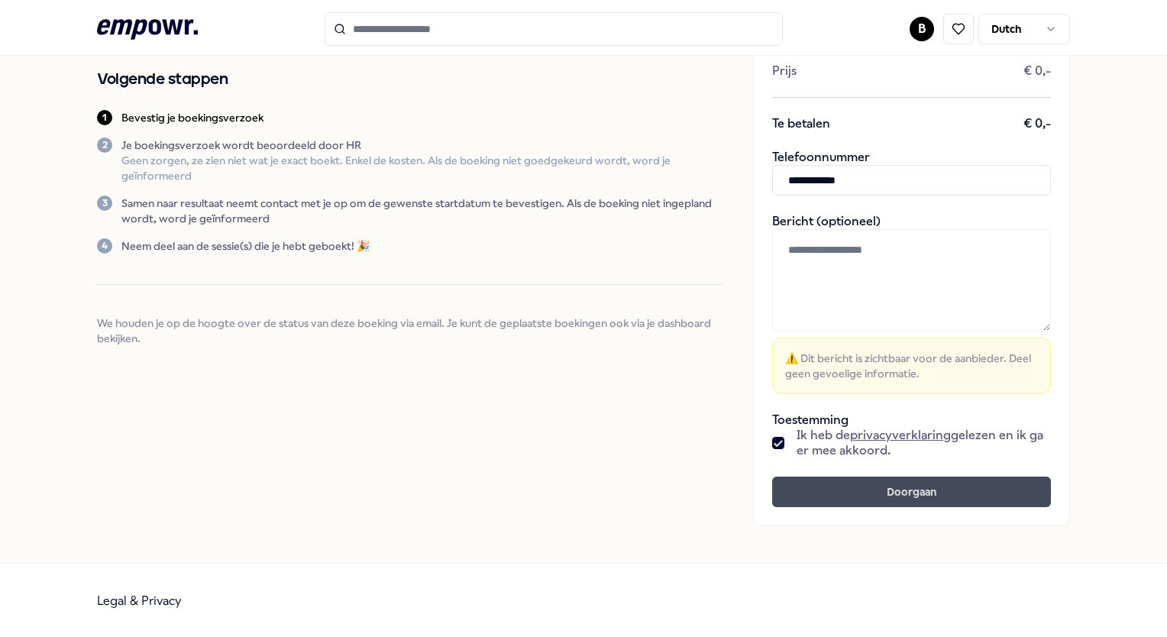
click at [918, 487] on button "Doorgaan" at bounding box center [911, 491] width 279 height 31
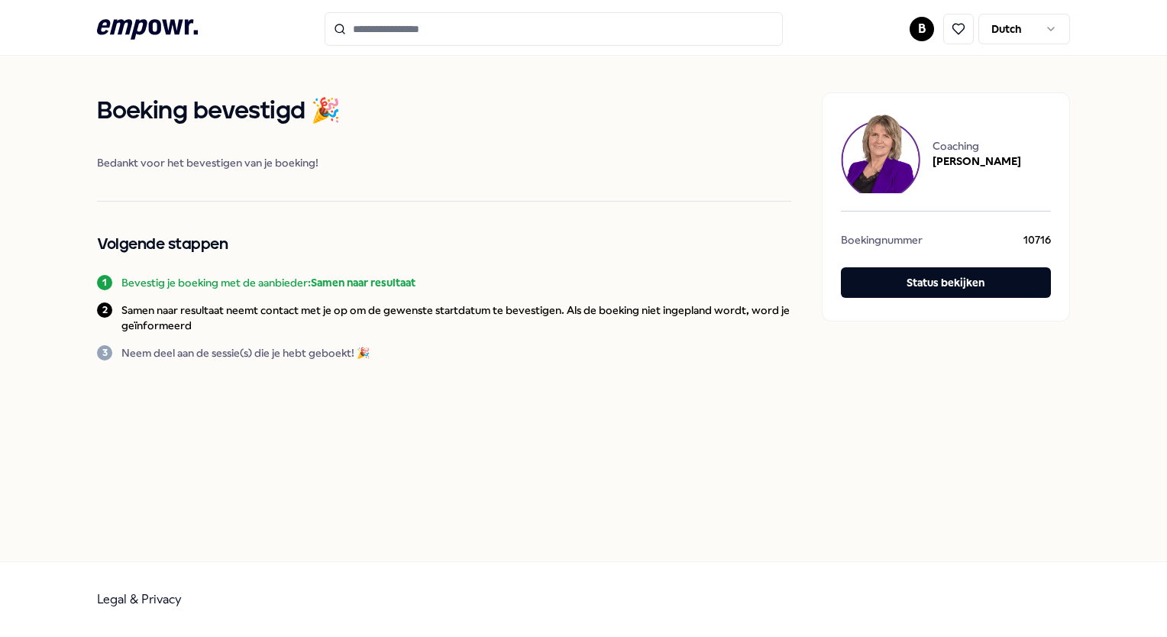
click at [152, 26] on icon at bounding box center [147, 29] width 101 height 20
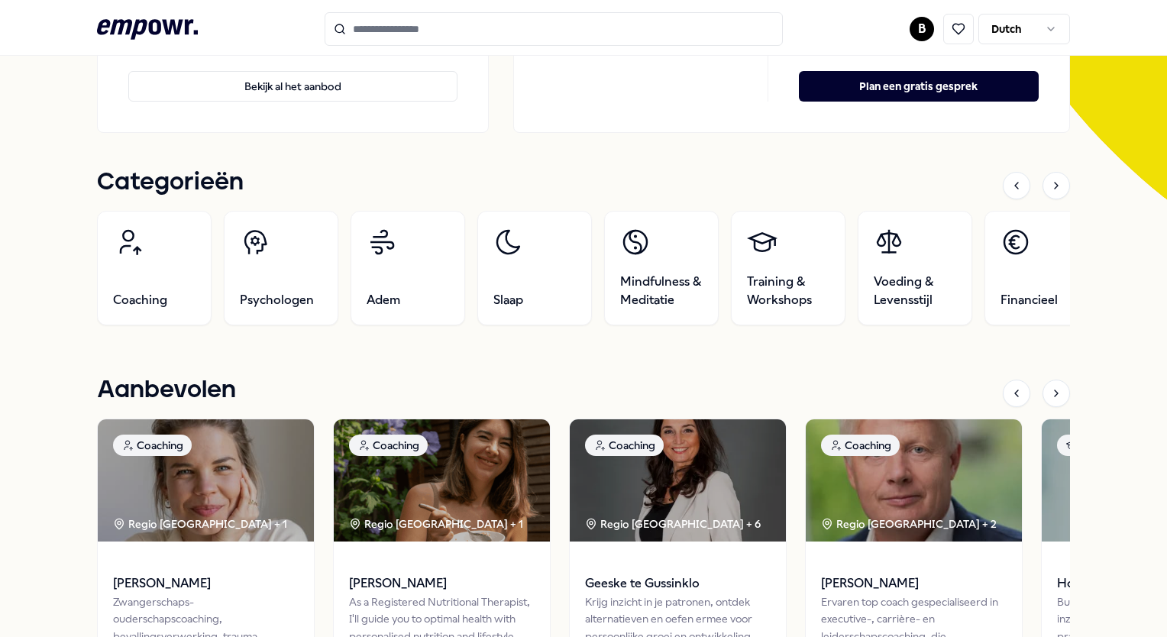
scroll to position [458, 0]
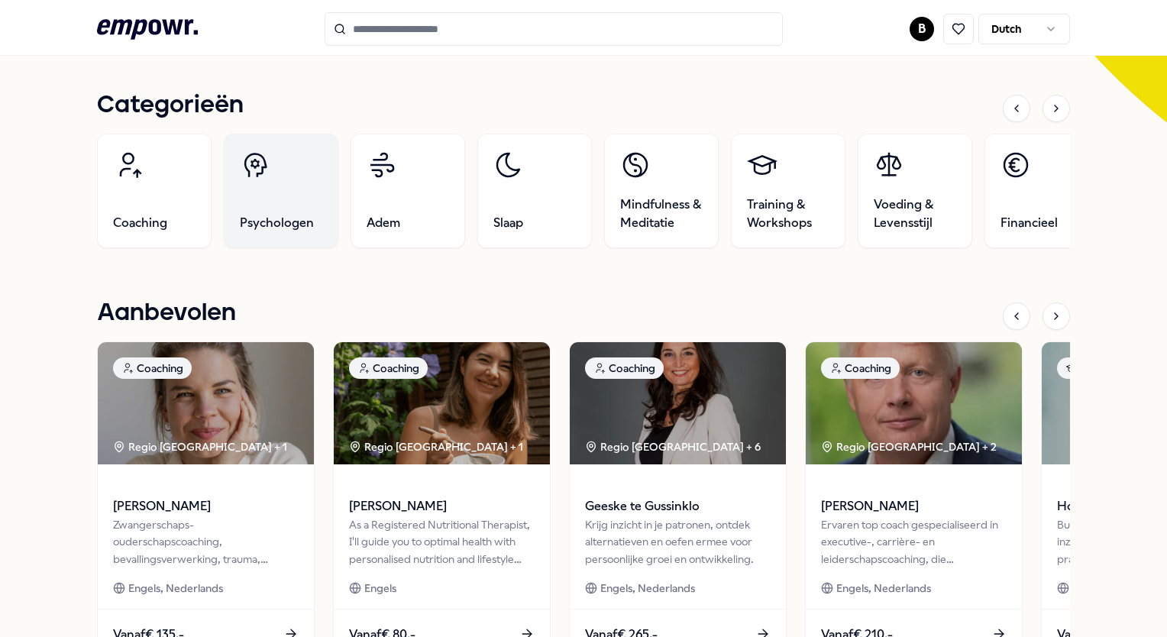
click at [244, 188] on link "Psychologen" at bounding box center [281, 191] width 115 height 115
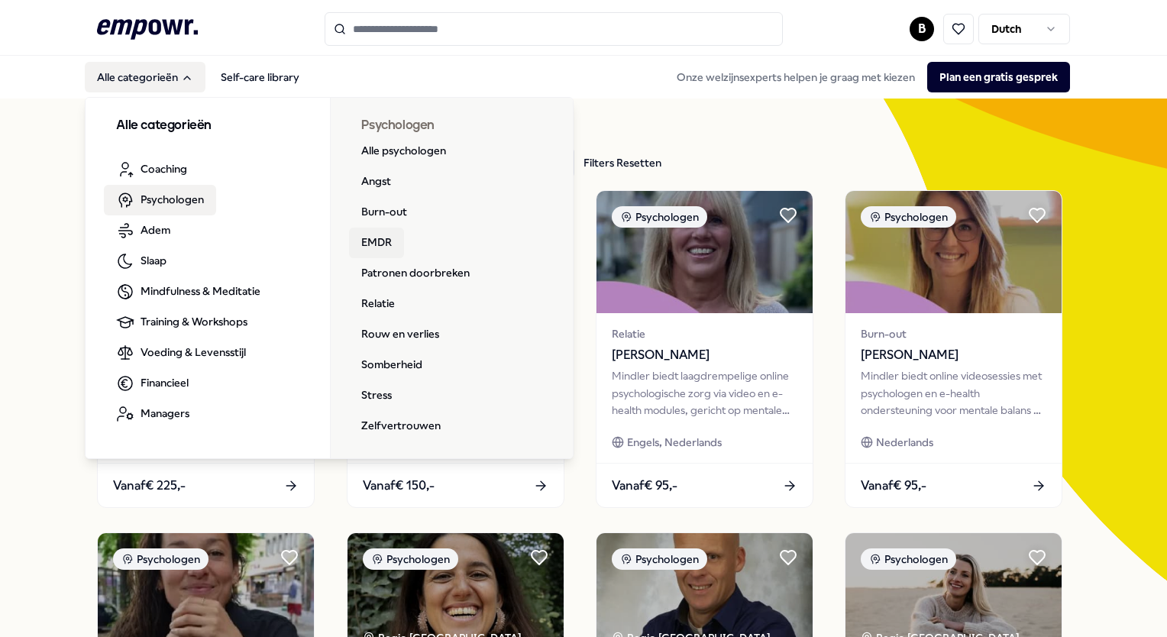
click at [363, 244] on link "EMDR" at bounding box center [376, 243] width 55 height 31
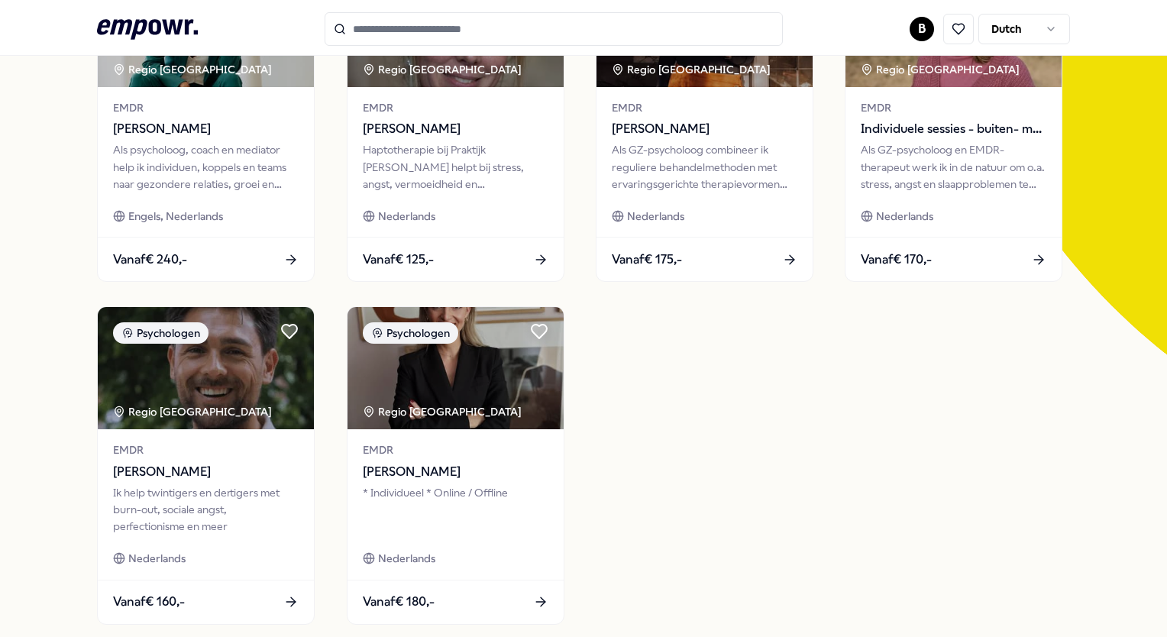
scroll to position [386, 0]
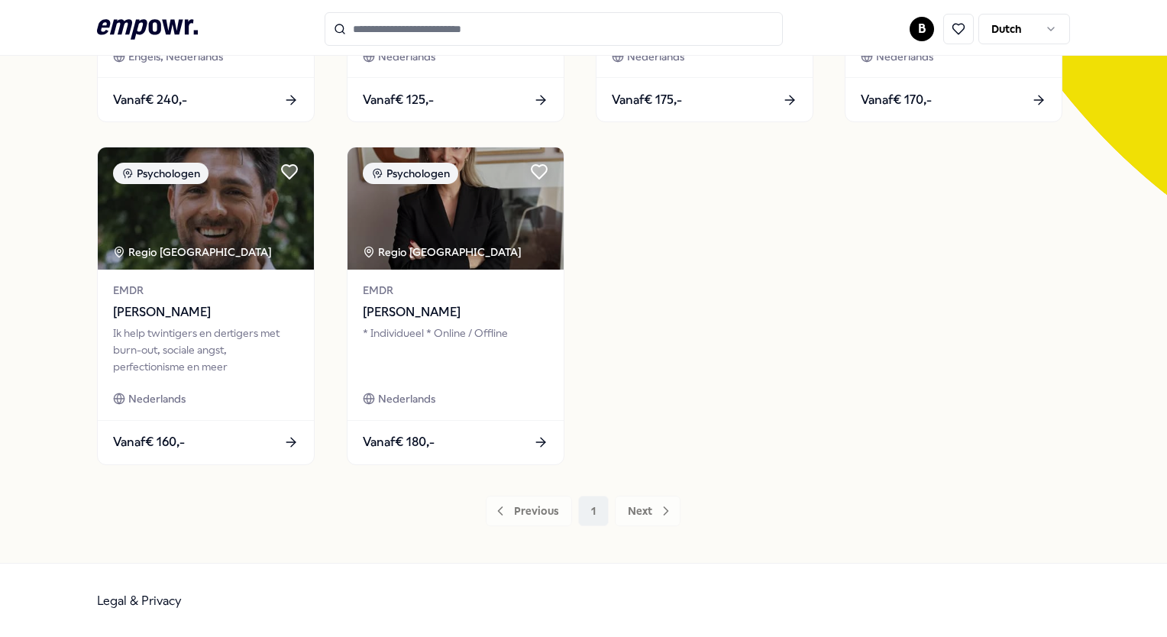
click at [816, 329] on div "Psychologen Regio Noord NL EMDR [PERSON_NAME] Als psycholoog, coach en mediator…" at bounding box center [583, 135] width 972 height 660
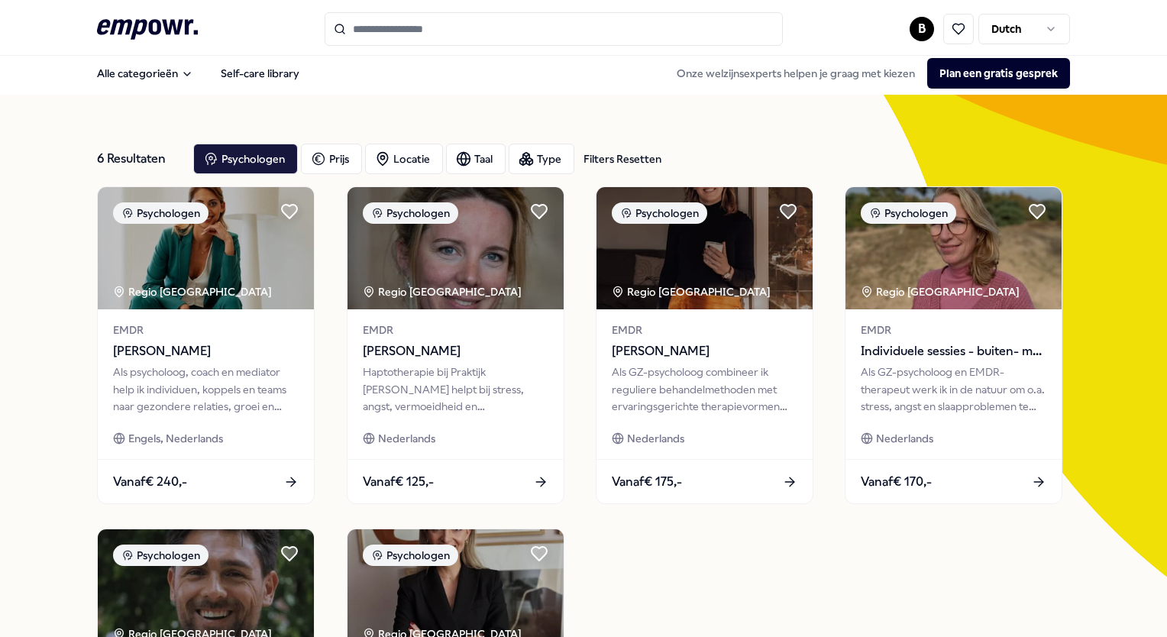
scroll to position [0, 0]
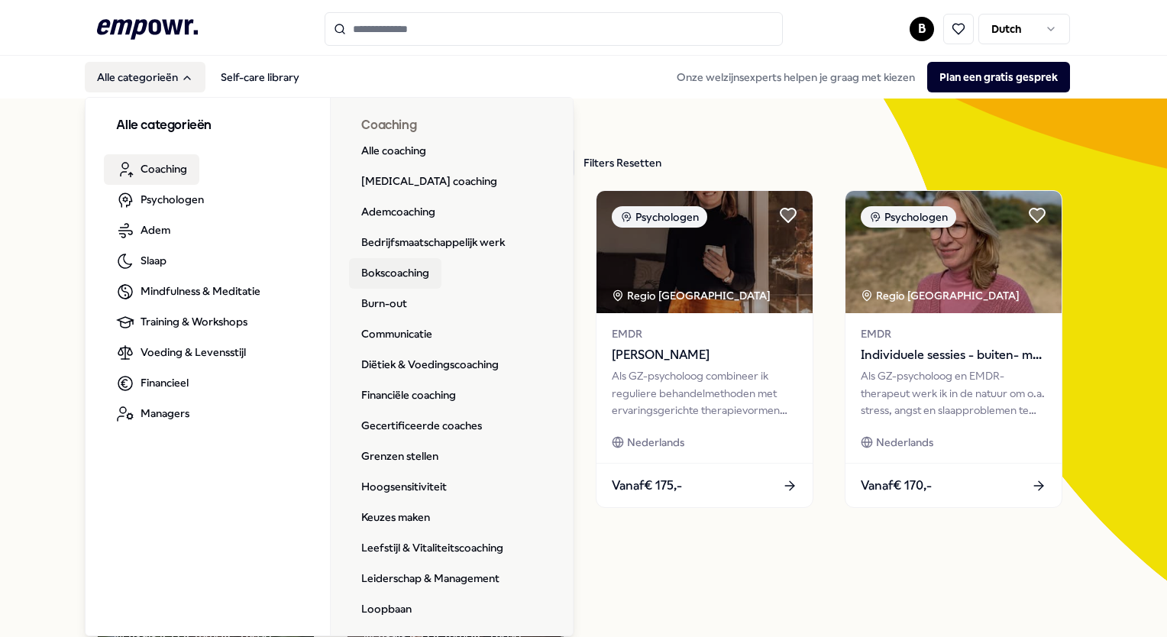
click at [402, 270] on link "Bokscoaching" at bounding box center [395, 273] width 92 height 31
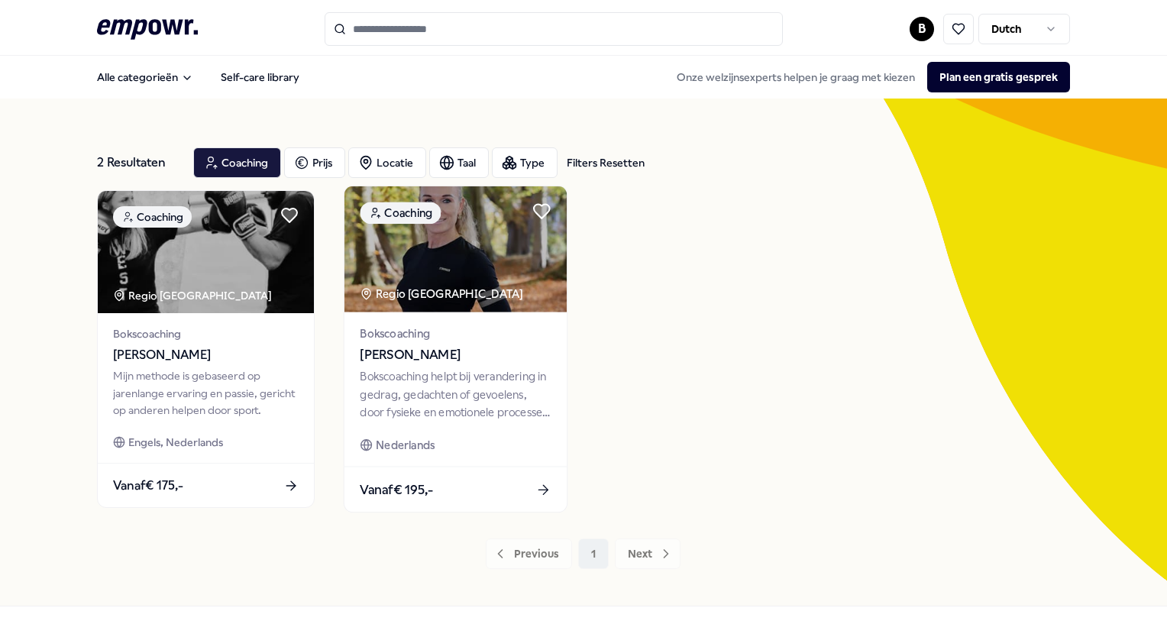
click at [434, 388] on div "Bokscoaching helpt bij verandering in gedrag, gedachten of gevoelens, door fysi…" at bounding box center [455, 394] width 191 height 53
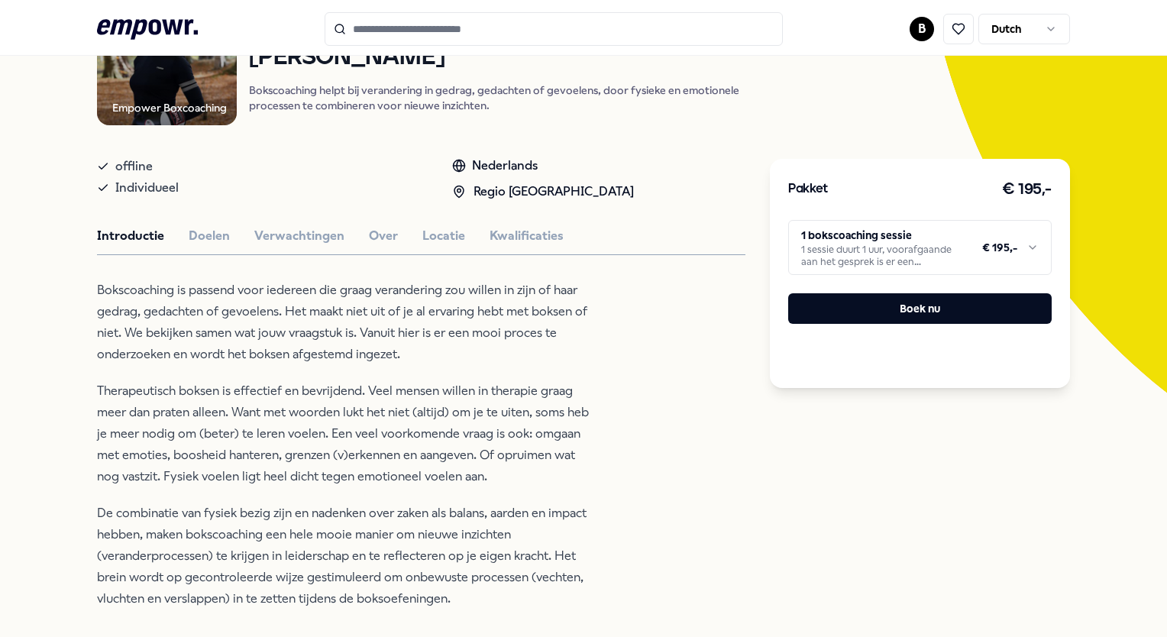
scroll to position [153, 0]
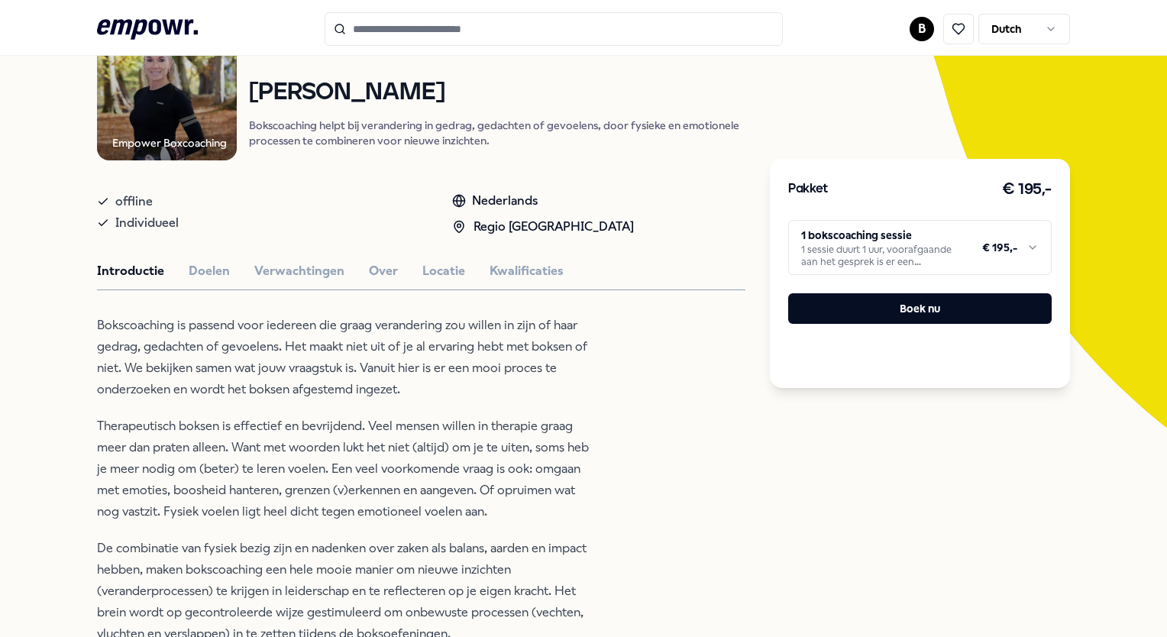
click at [402, 121] on p "Bokscoaching helpt bij verandering in gedrag, gedachten of gevoelens, door fysi…" at bounding box center [497, 133] width 496 height 31
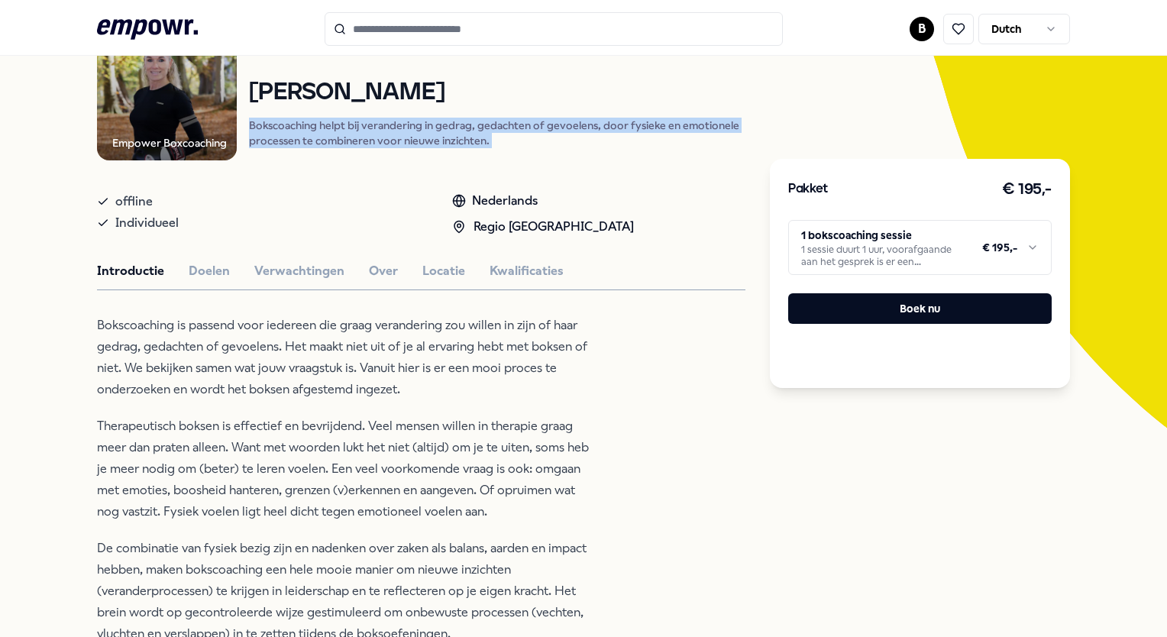
click at [402, 121] on p "Bokscoaching helpt bij verandering in gedrag, gedachten of gevoelens, door fysi…" at bounding box center [497, 133] width 496 height 31
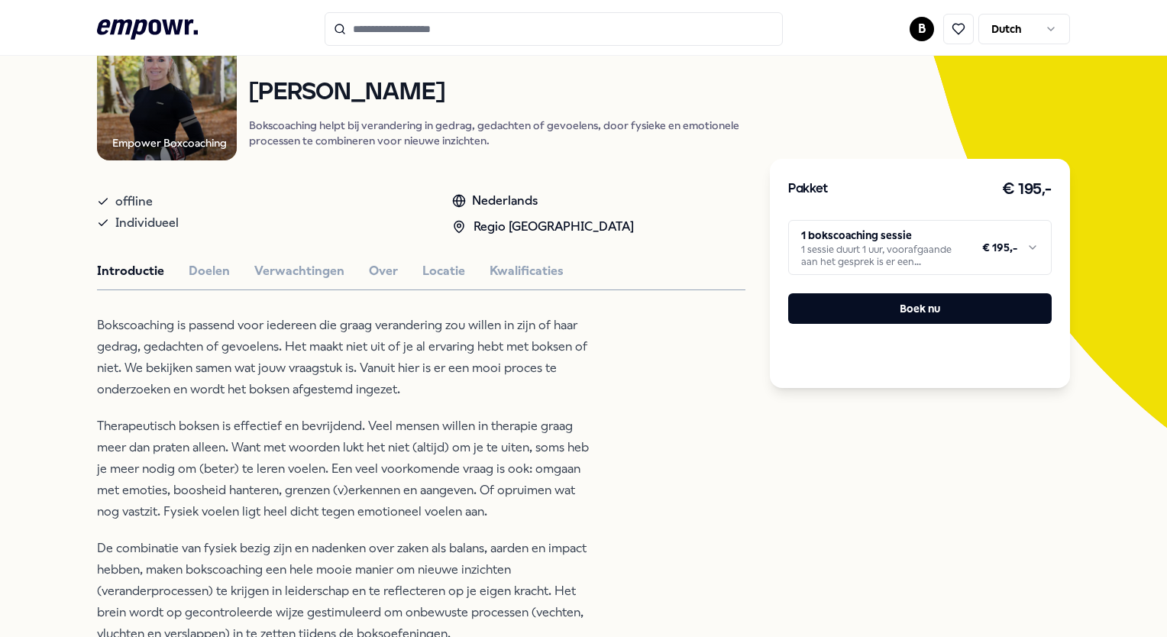
click at [41, 218] on div "Terug Empower Boxcoaching Coaching [PERSON_NAME] Bokscoaching helpt bij verande…" at bounding box center [583, 513] width 1167 height 1134
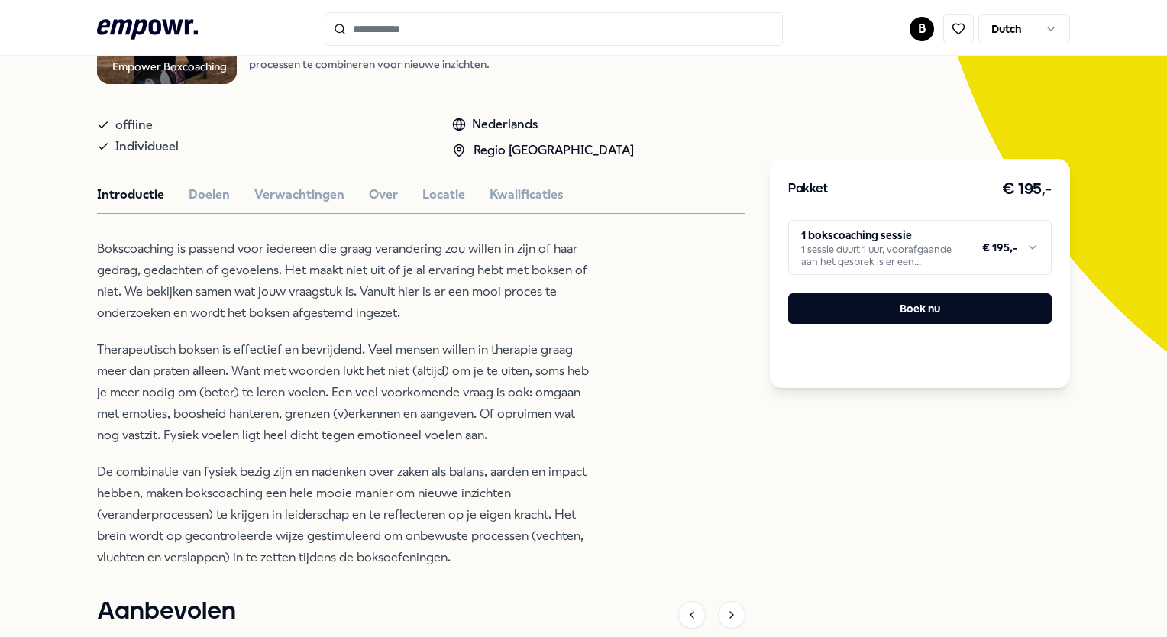
scroll to position [305, 0]
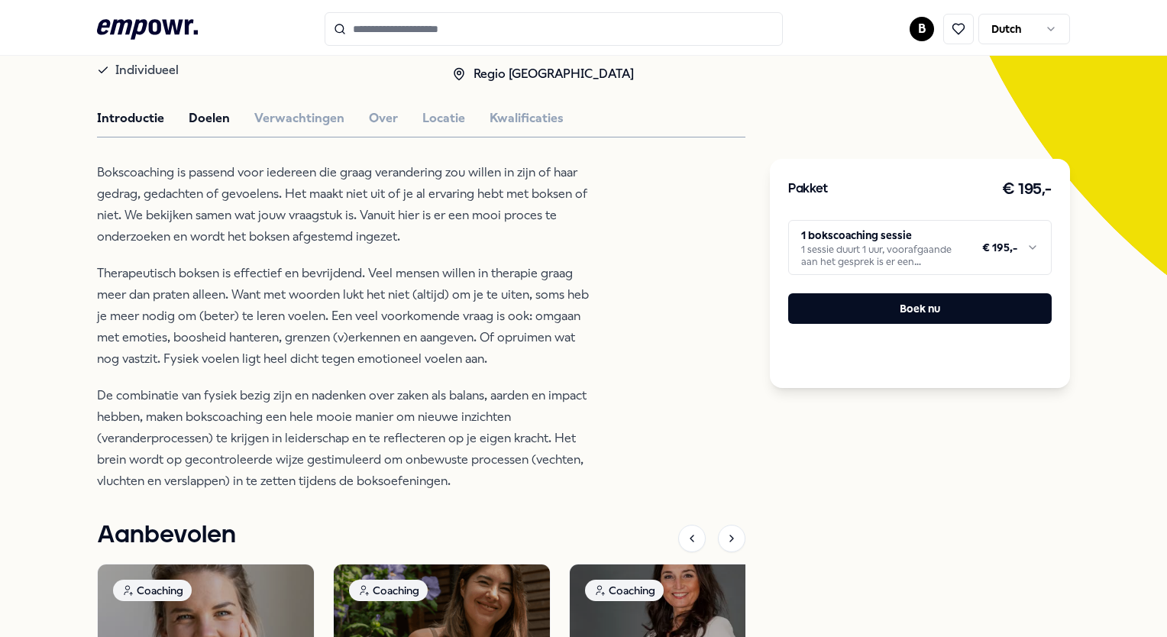
click at [223, 115] on button "Doelen" at bounding box center [209, 118] width 41 height 20
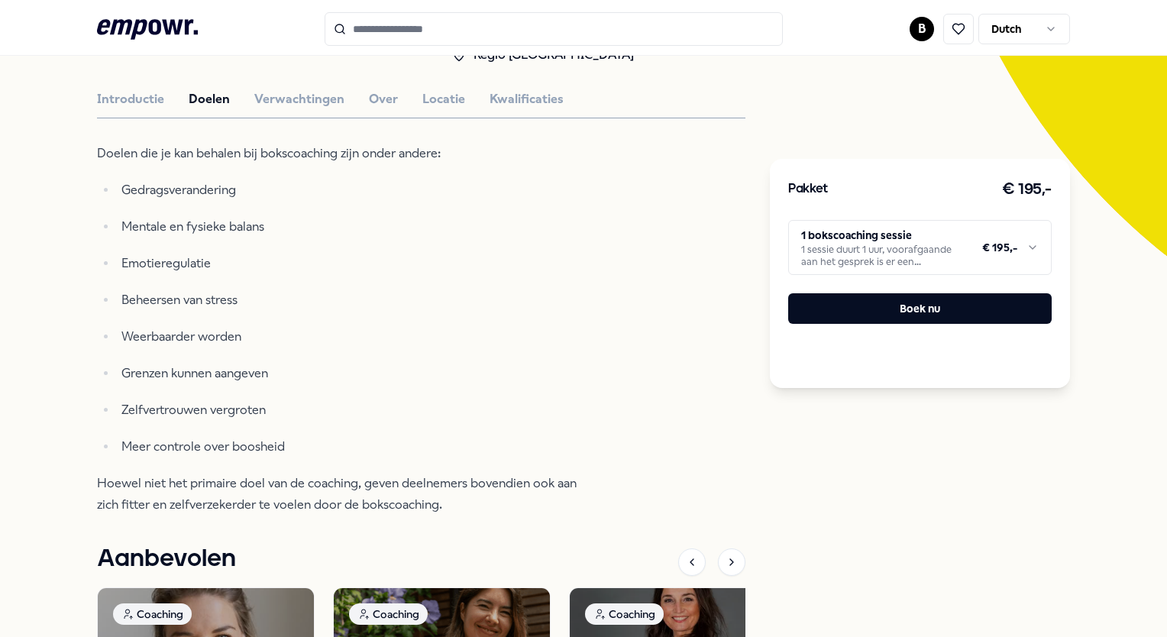
scroll to position [313, 0]
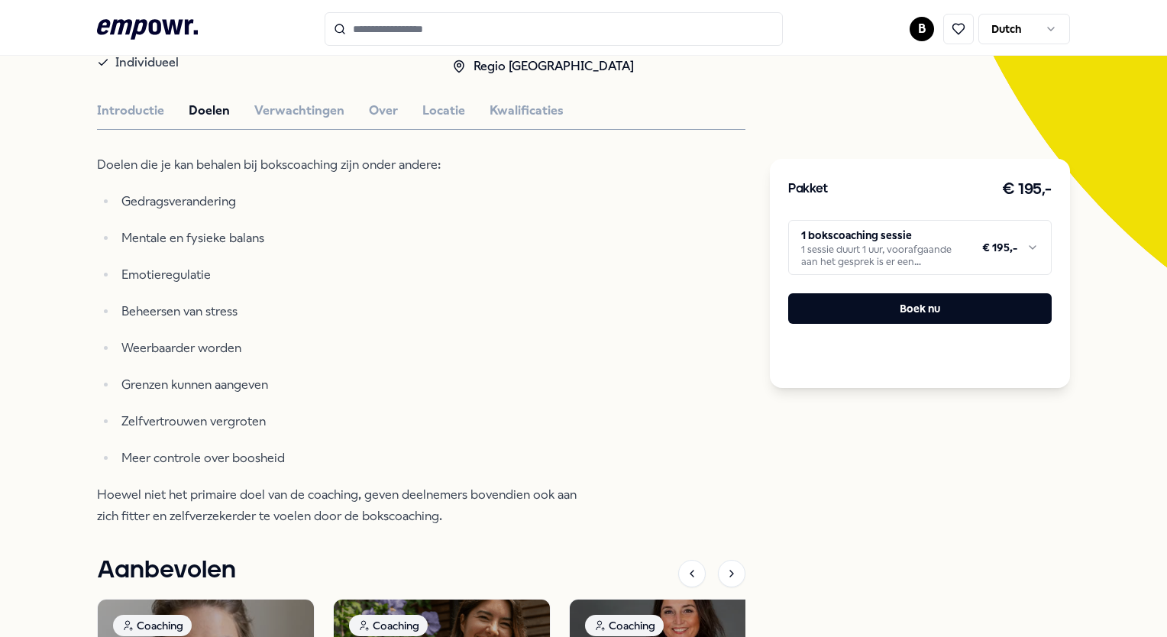
click at [1020, 247] on html ".empowr-logo_svg__cls-1{fill:#03032f} B Dutch Alle categorieën Self-care librar…" at bounding box center [583, 318] width 1167 height 637
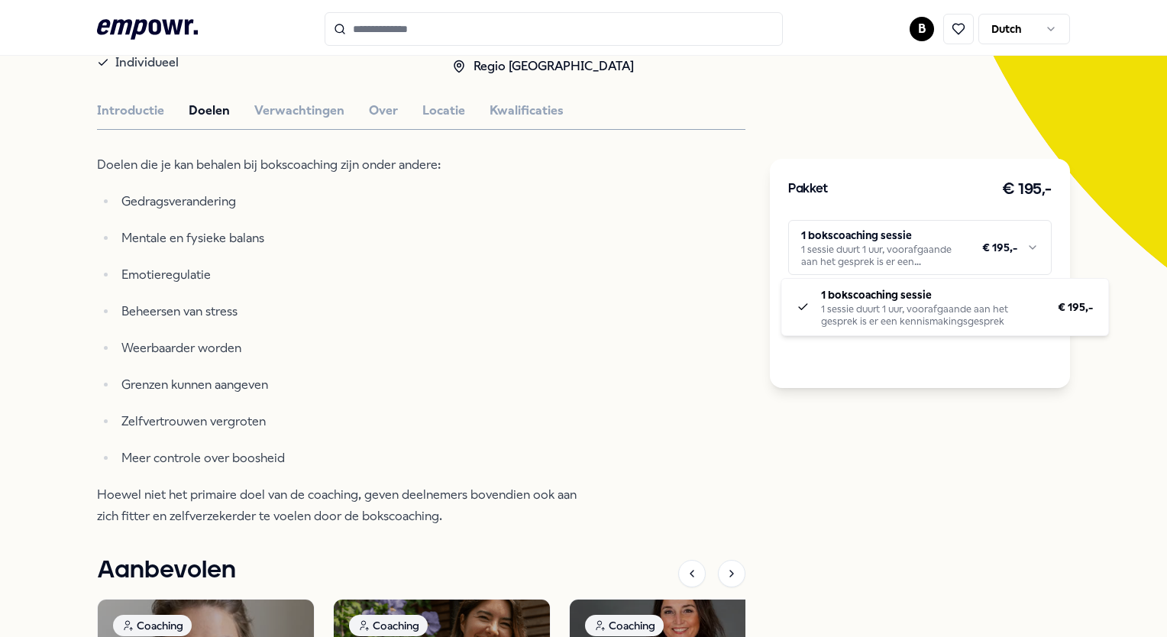
click at [1020, 247] on html ".empowr-logo_svg__cls-1{fill:#03032f} B Dutch Alle categorieën Self-care librar…" at bounding box center [583, 318] width 1167 height 637
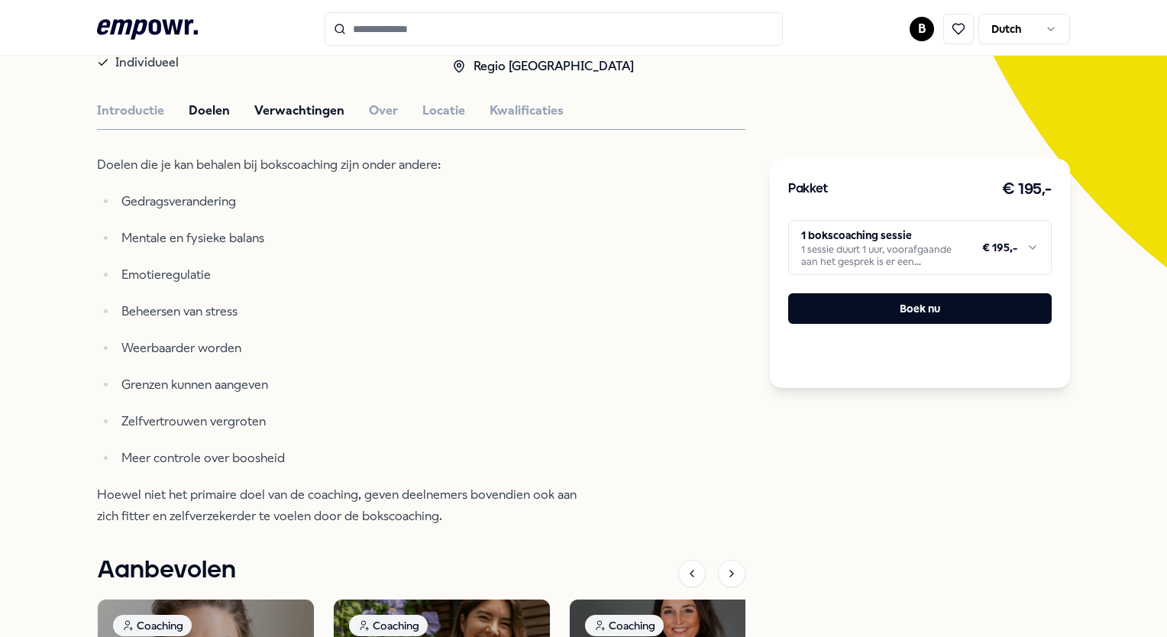
click at [305, 107] on button "Verwachtingen" at bounding box center [299, 111] width 90 height 20
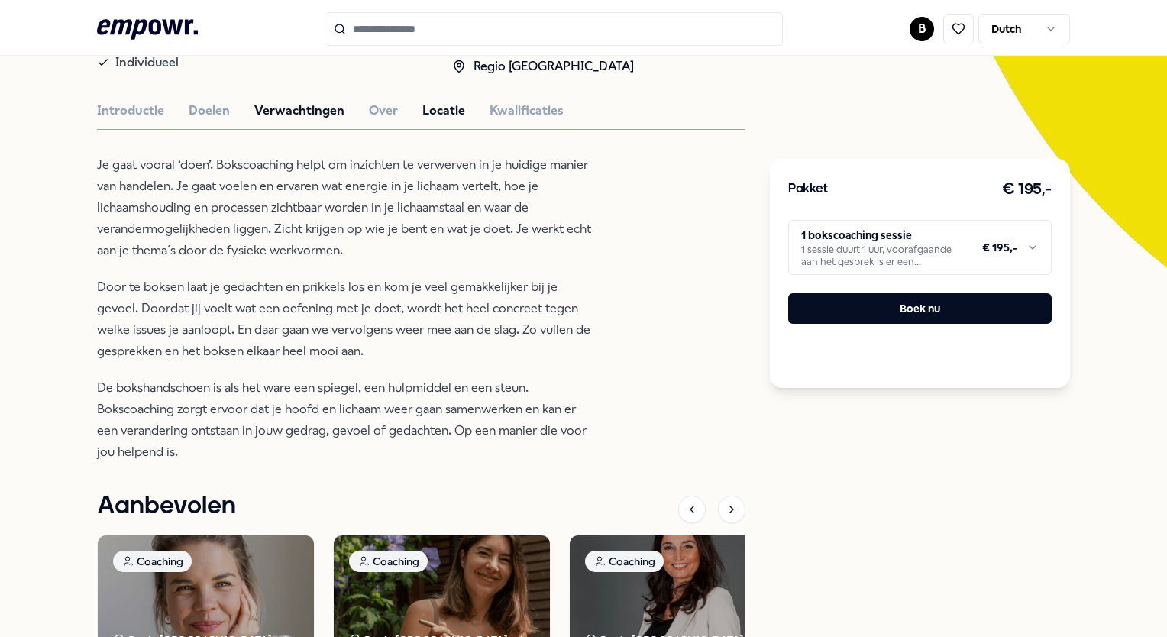
click at [454, 111] on button "Locatie" at bounding box center [443, 111] width 43 height 20
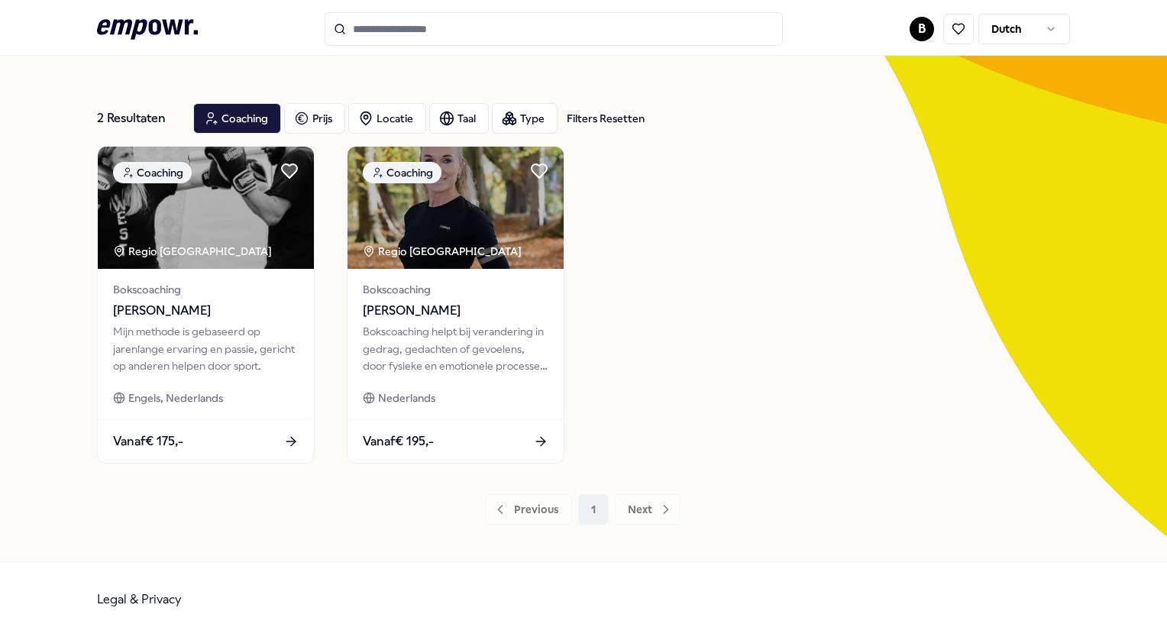
scroll to position [44, 0]
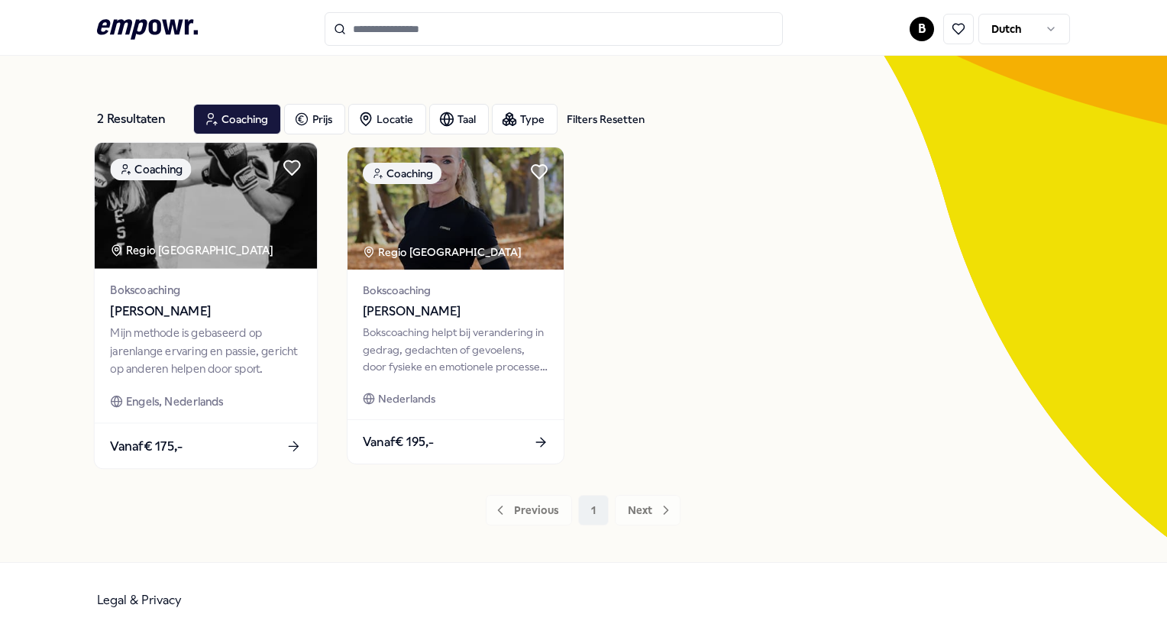
click at [161, 315] on span "[PERSON_NAME]" at bounding box center [206, 312] width 191 height 20
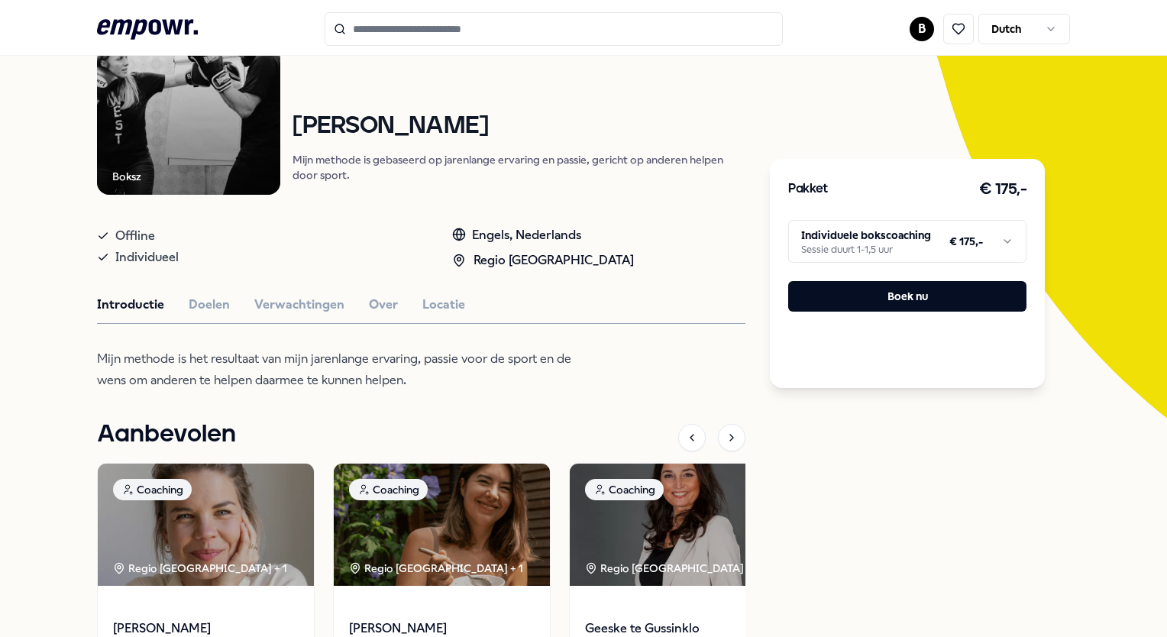
scroll to position [196, 0]
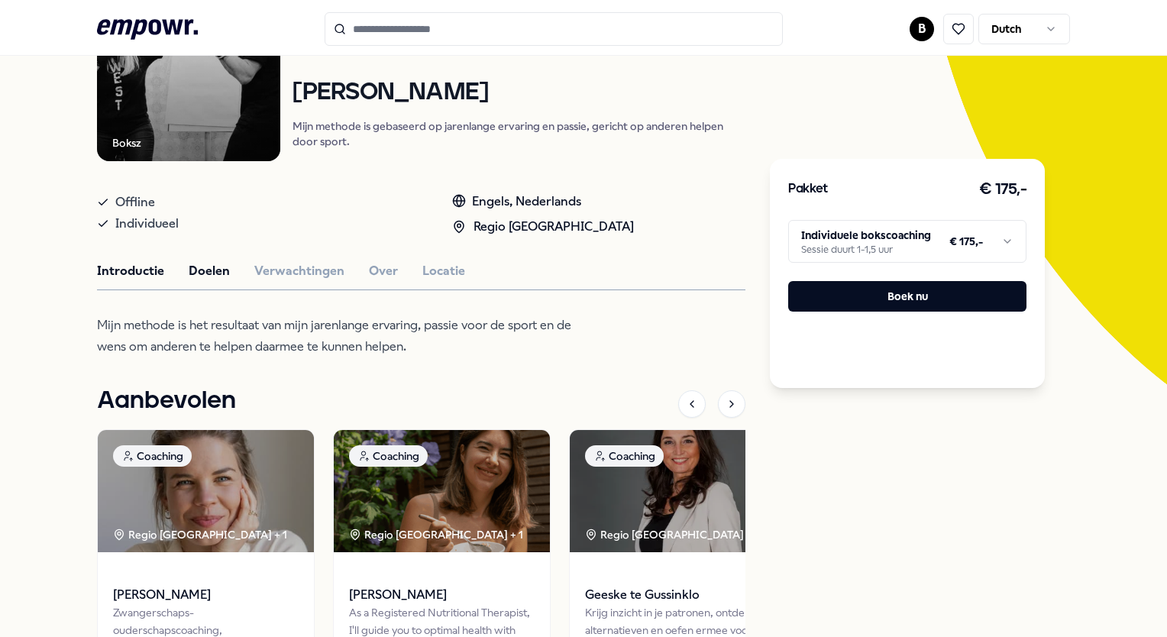
click at [196, 266] on button "Doelen" at bounding box center [209, 271] width 41 height 20
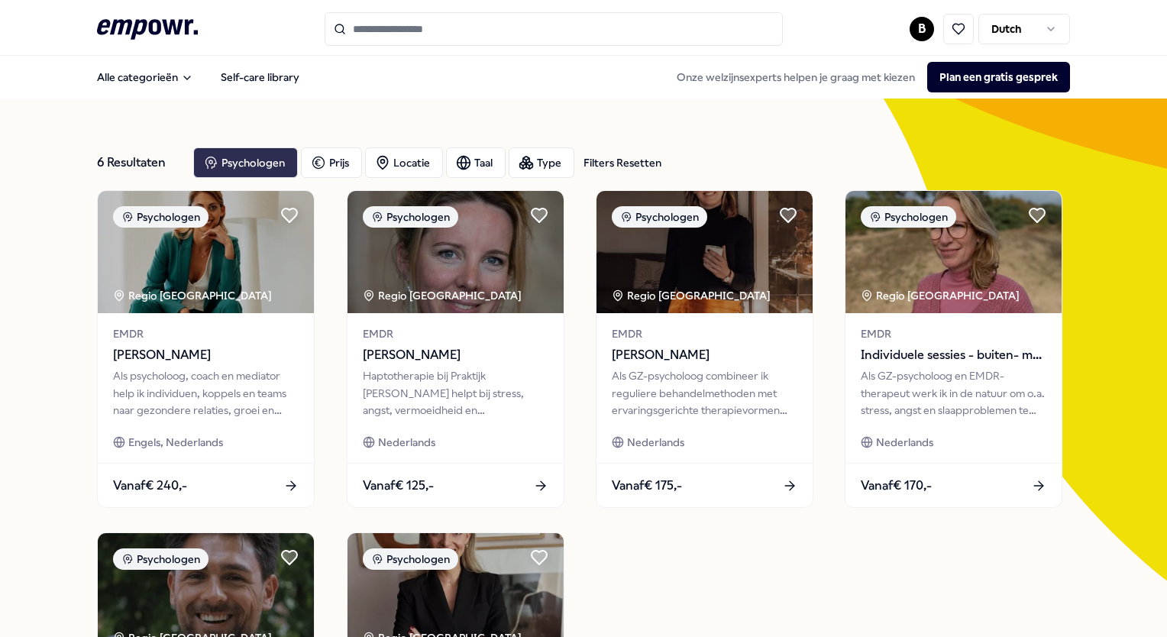
click at [220, 161] on div "Psychologen" at bounding box center [245, 162] width 105 height 31
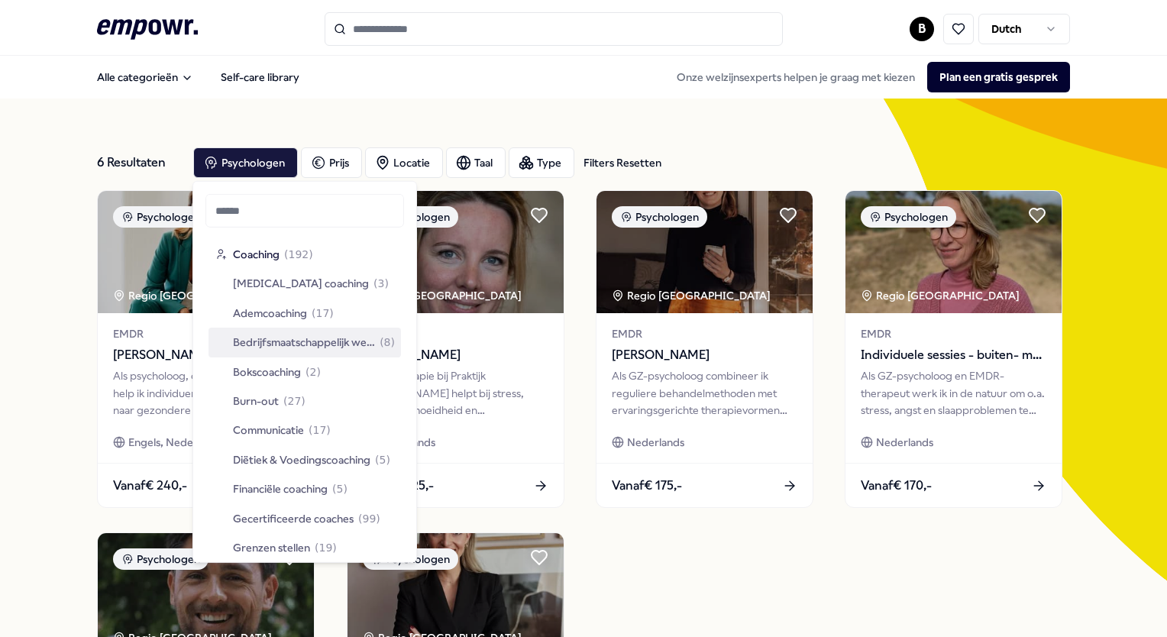
click at [336, 341] on span "Bedrijfsmaatschappelijk werk" at bounding box center [304, 342] width 142 height 17
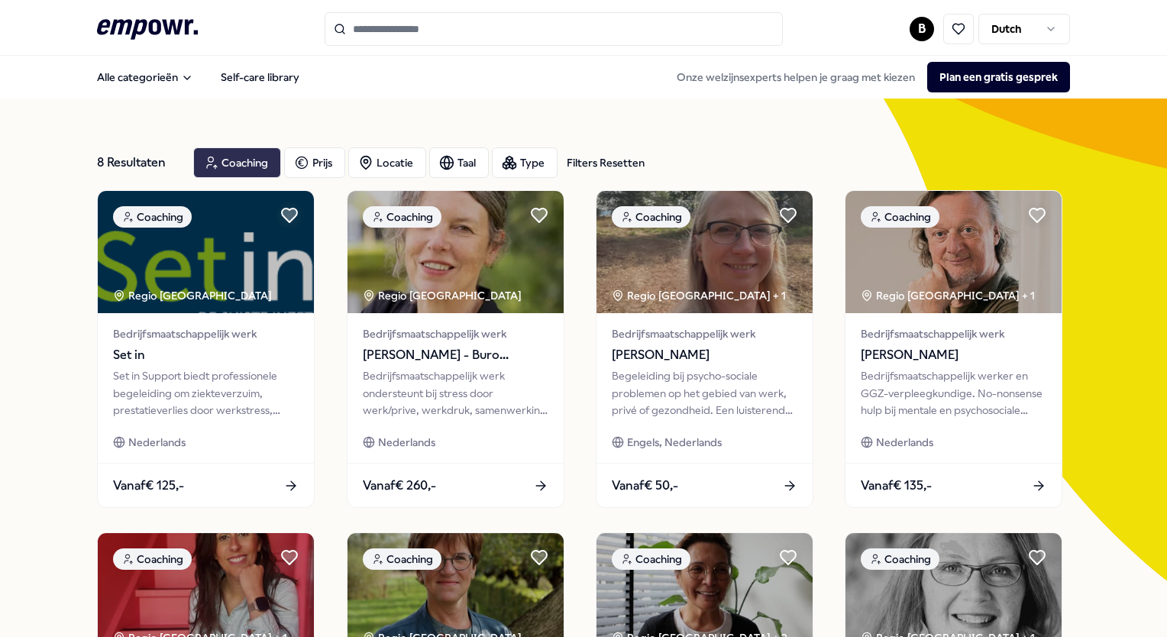
click at [255, 160] on div "Coaching" at bounding box center [237, 162] width 88 height 31
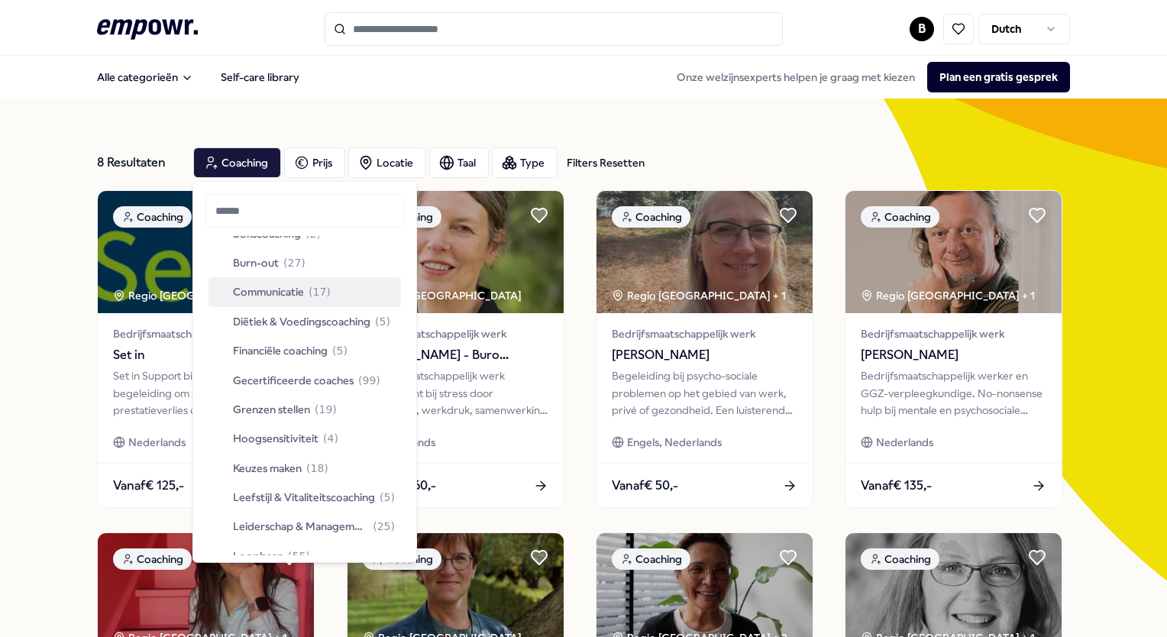
scroll to position [153, 0]
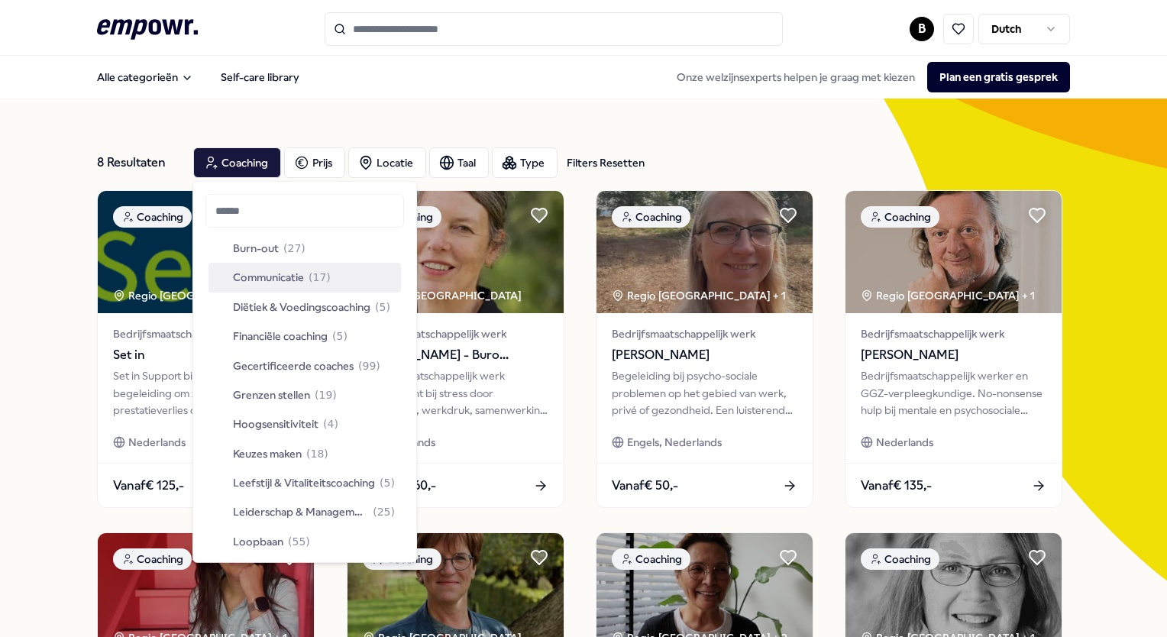
click at [285, 282] on span "Communicatie" at bounding box center [268, 277] width 71 height 17
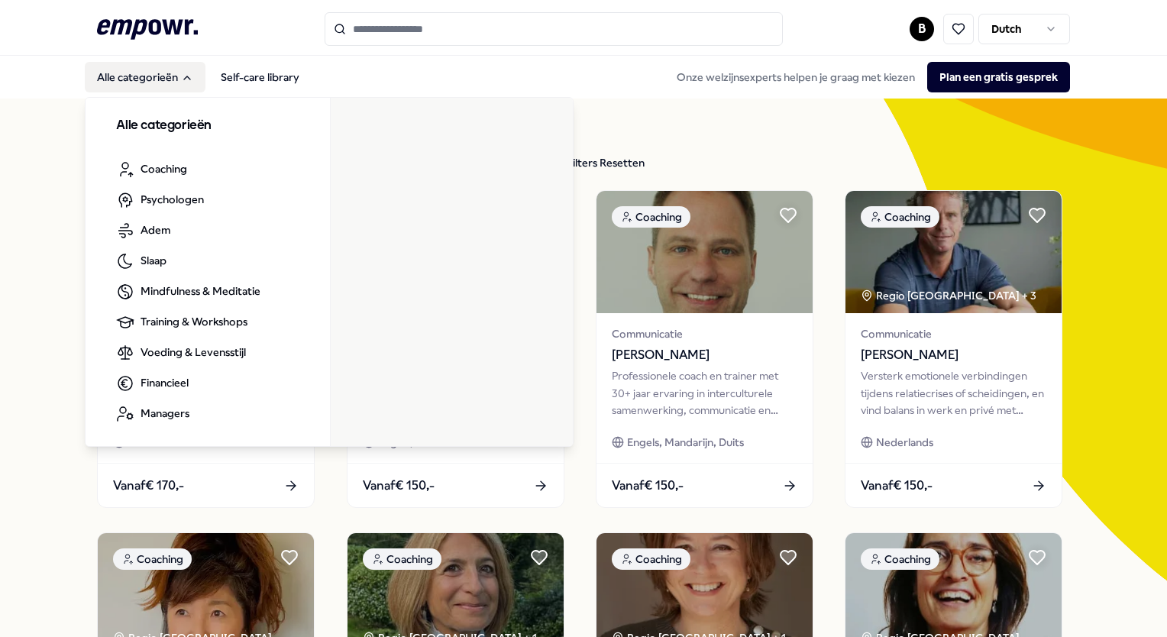
click at [170, 71] on button "Alle categorieën" at bounding box center [145, 77] width 121 height 31
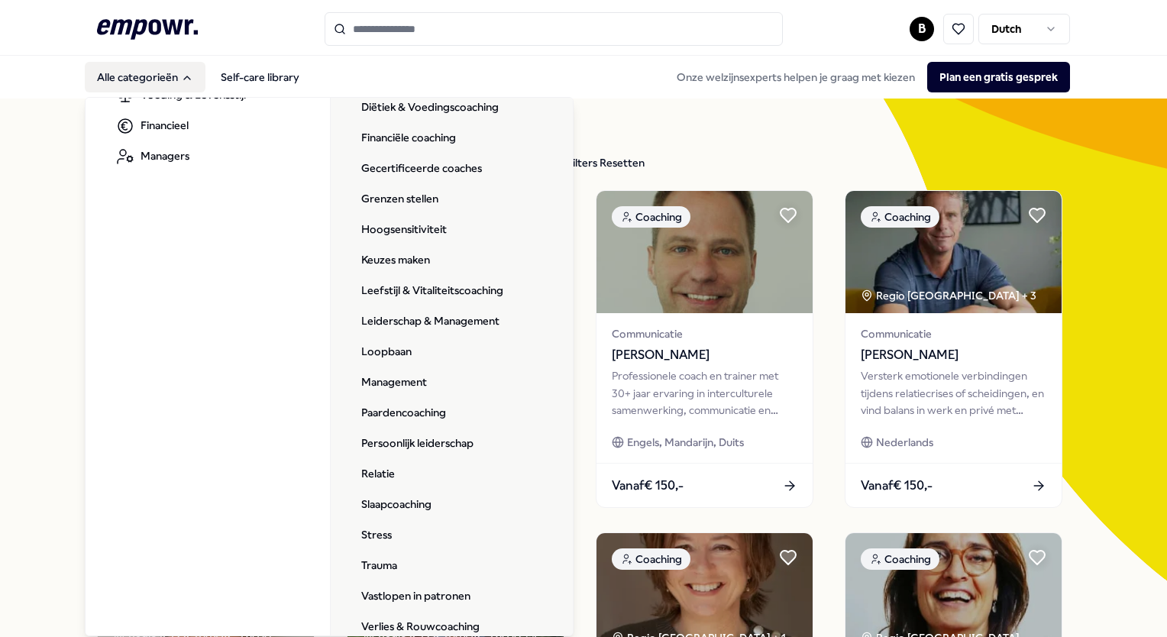
scroll to position [234, 0]
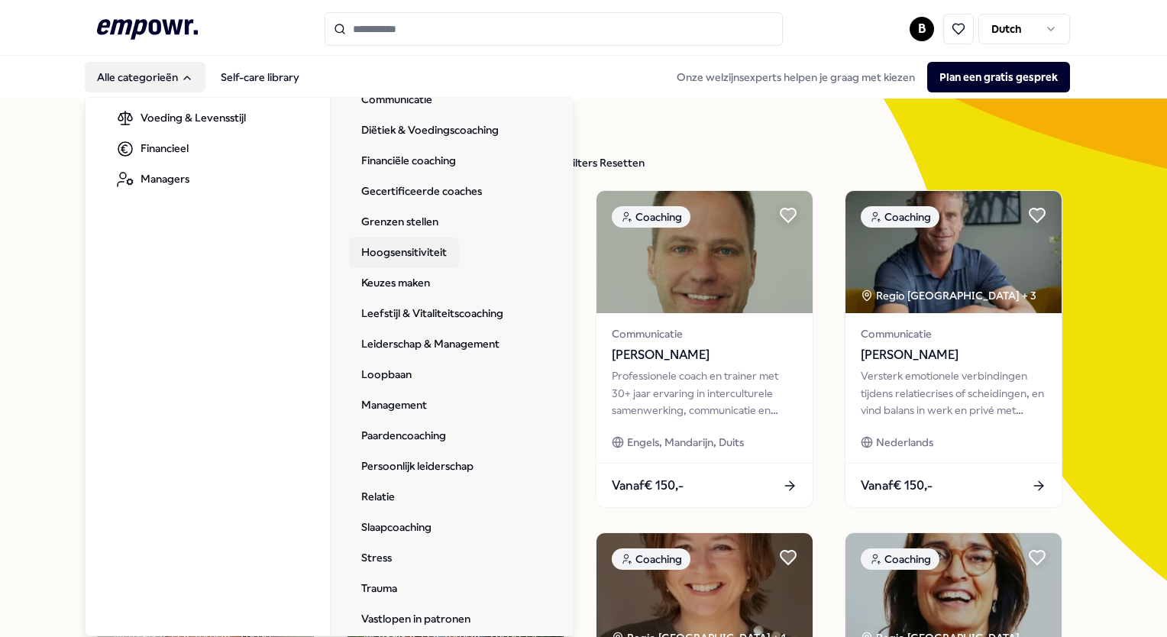
click at [412, 255] on link "Hoogsensitiviteit" at bounding box center [404, 252] width 110 height 31
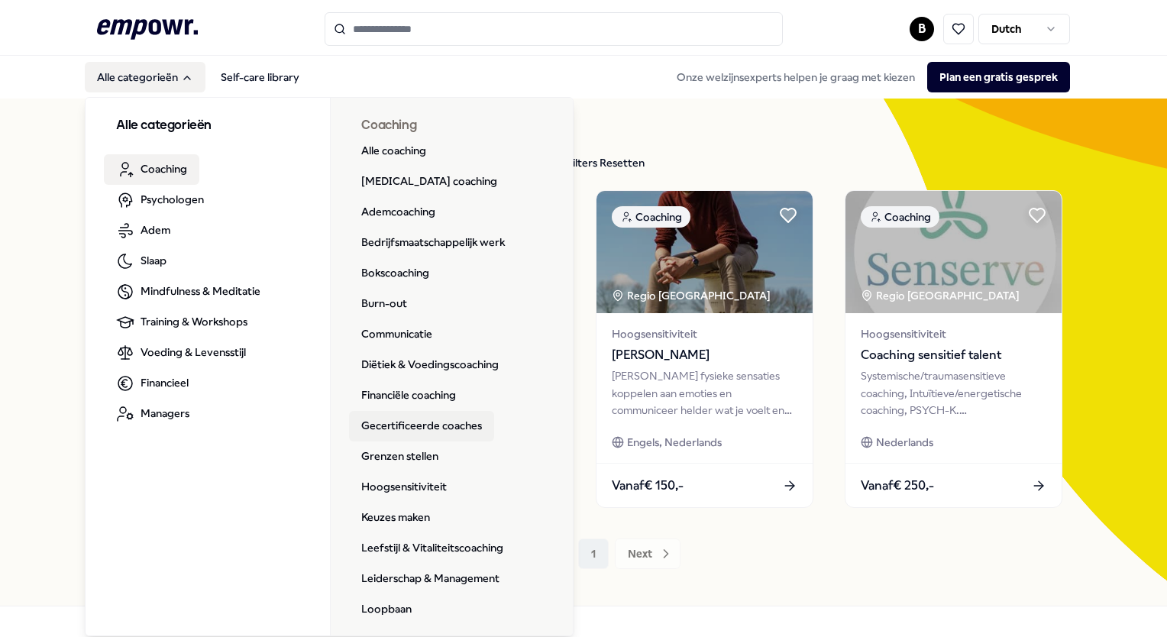
click at [440, 424] on link "Gecertificeerde coaches" at bounding box center [421, 426] width 145 height 31
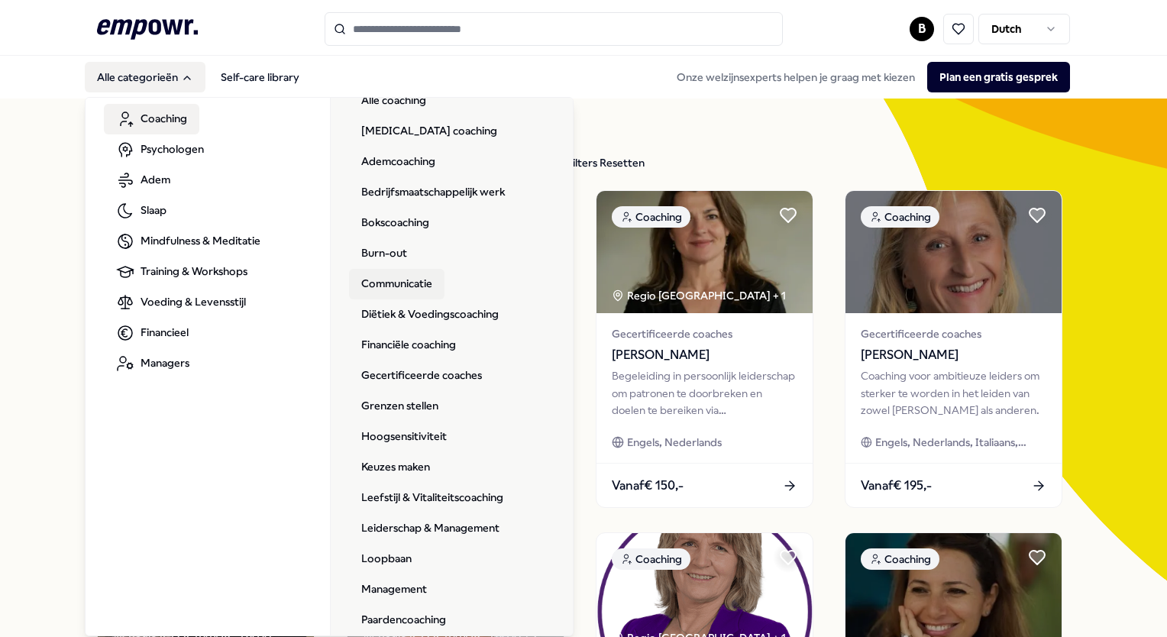
scroll to position [76, 0]
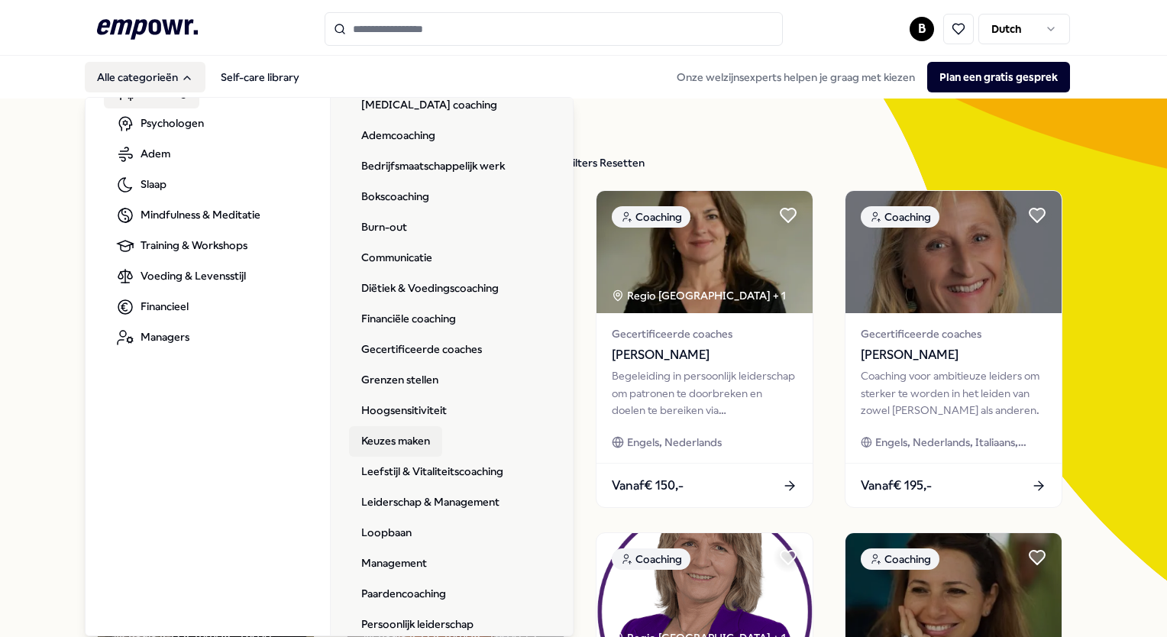
click at [394, 436] on link "Keuzes maken" at bounding box center [395, 441] width 93 height 31
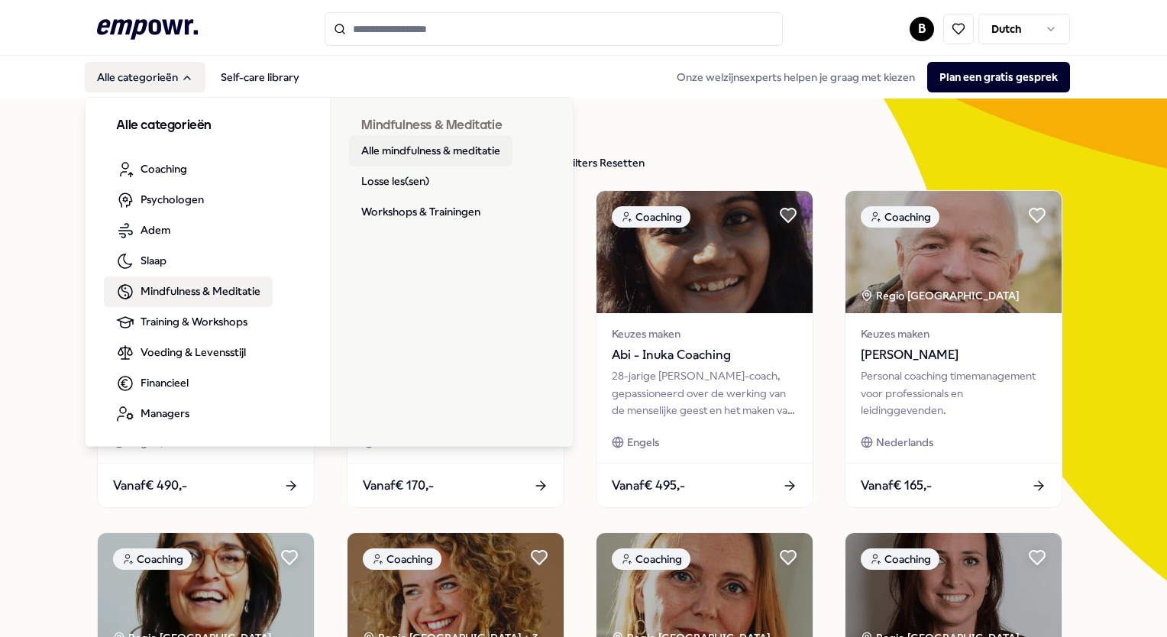
click at [381, 153] on link "Alle mindfulness & meditatie" at bounding box center [430, 151] width 163 height 31
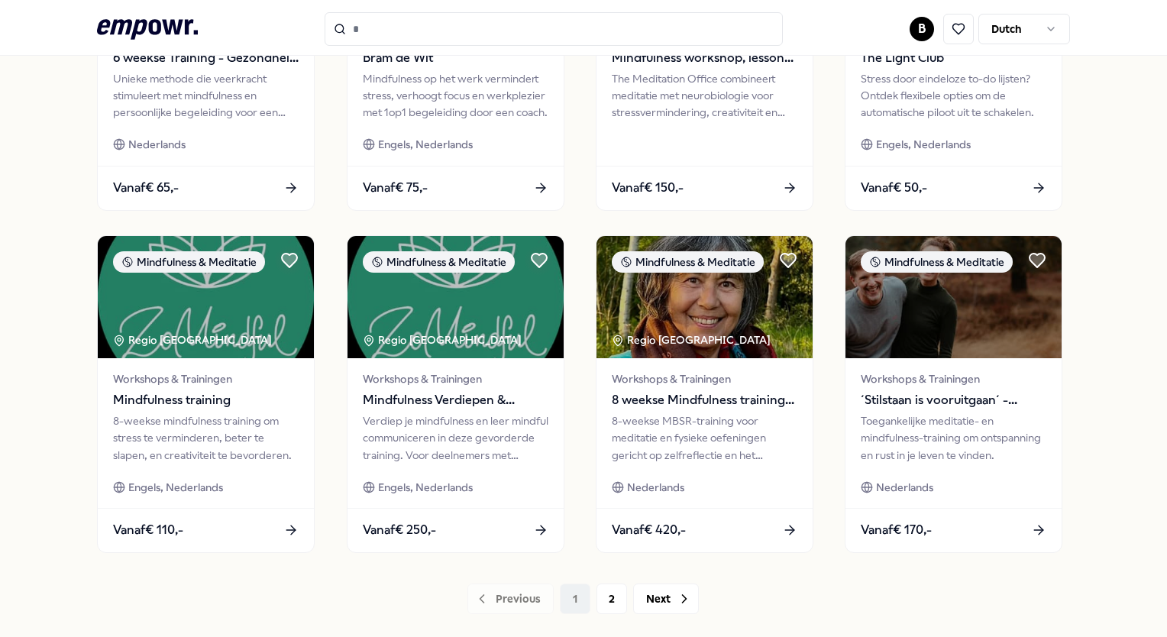
scroll to position [716, 0]
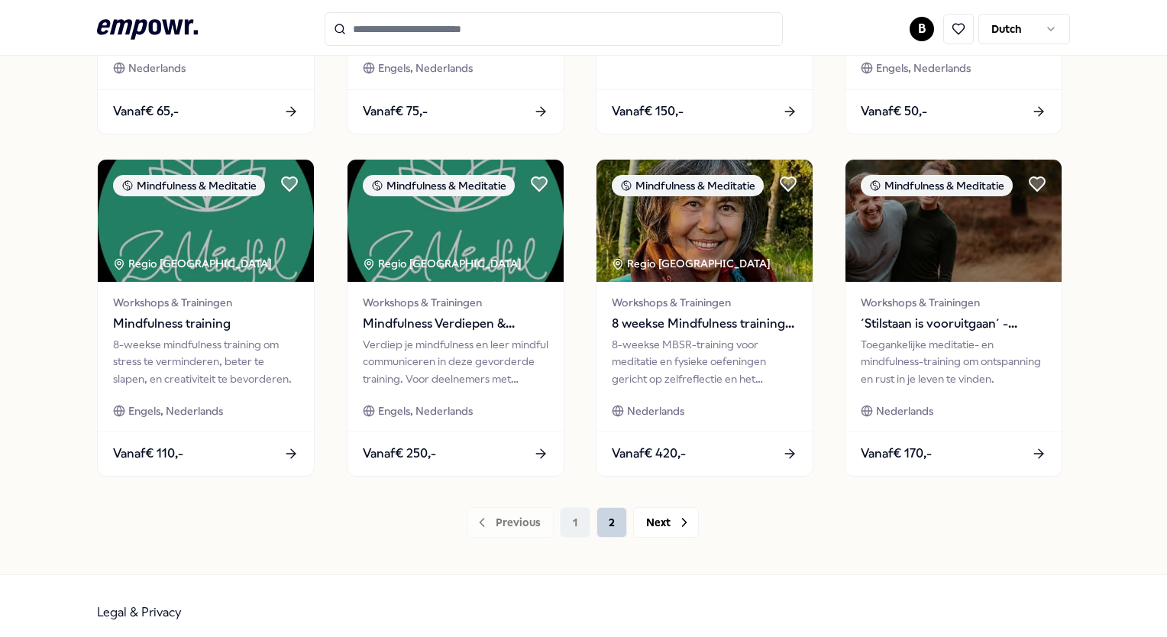
click at [605, 518] on button "2" at bounding box center [611, 522] width 31 height 31
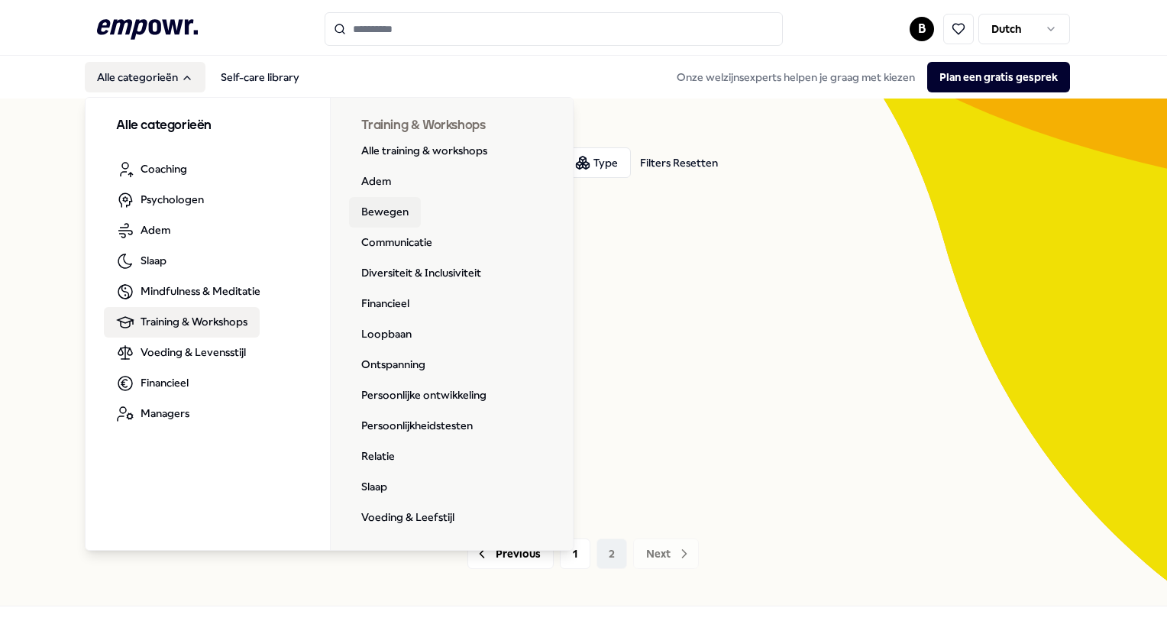
click at [373, 209] on link "Bewegen" at bounding box center [385, 212] width 72 height 31
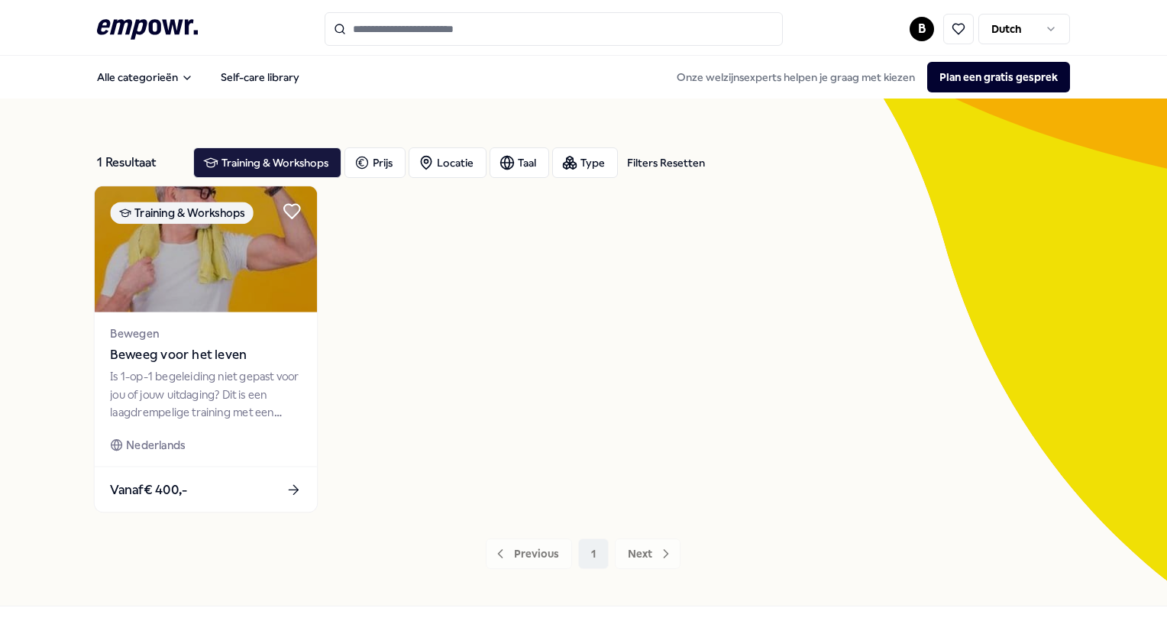
click at [174, 357] on span "Beweeg voor het leven" at bounding box center [206, 355] width 191 height 20
